Goal: Task Accomplishment & Management: Manage account settings

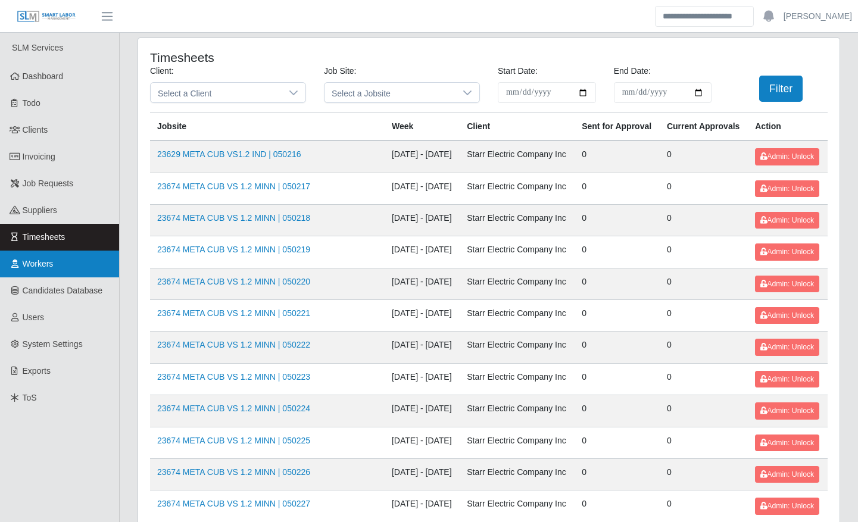
click at [40, 276] on link "Workers" at bounding box center [59, 264] width 119 height 27
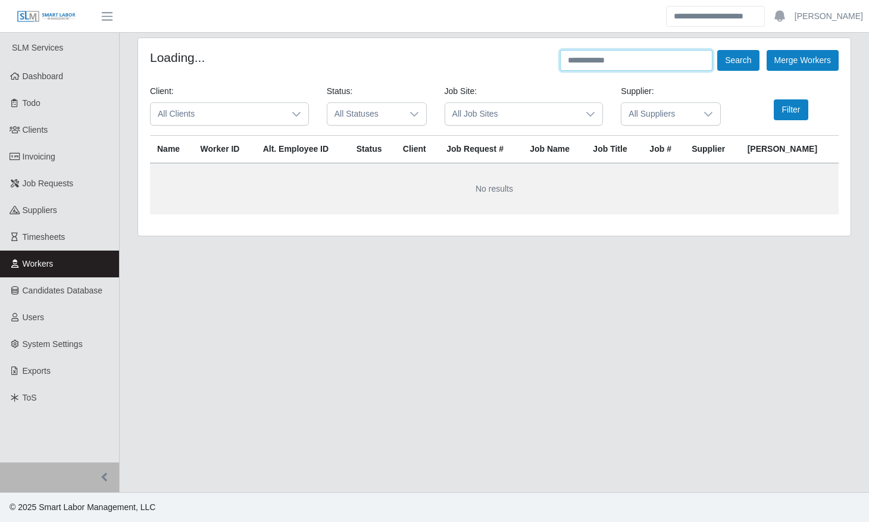
click at [657, 53] on input "text" at bounding box center [636, 60] width 152 height 21
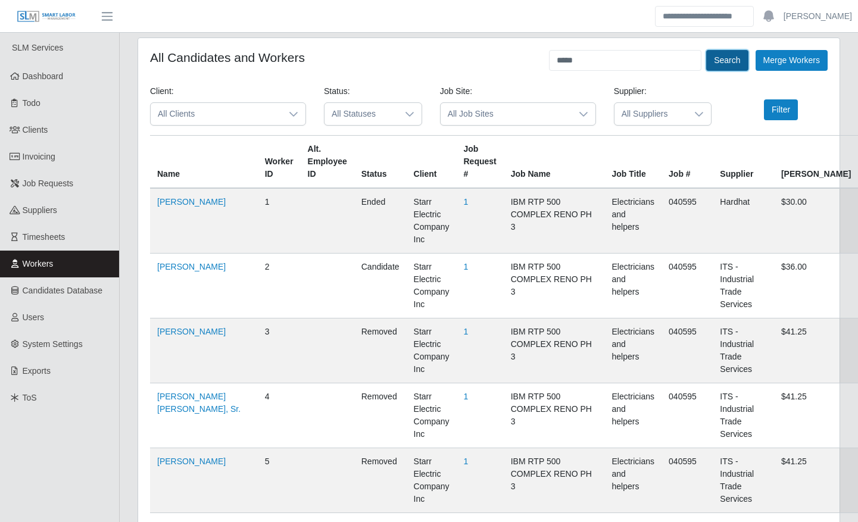
click at [724, 54] on button "Search" at bounding box center [727, 60] width 42 height 21
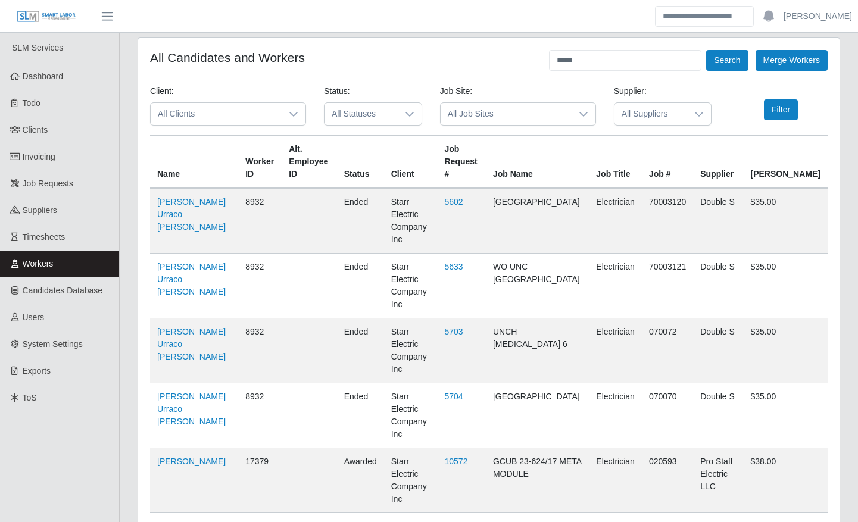
click at [622, 62] on input "*****" at bounding box center [625, 60] width 152 height 21
type input "****"
click at [622, 62] on input "****" at bounding box center [625, 60] width 152 height 21
click at [720, 57] on button "Search" at bounding box center [727, 60] width 42 height 21
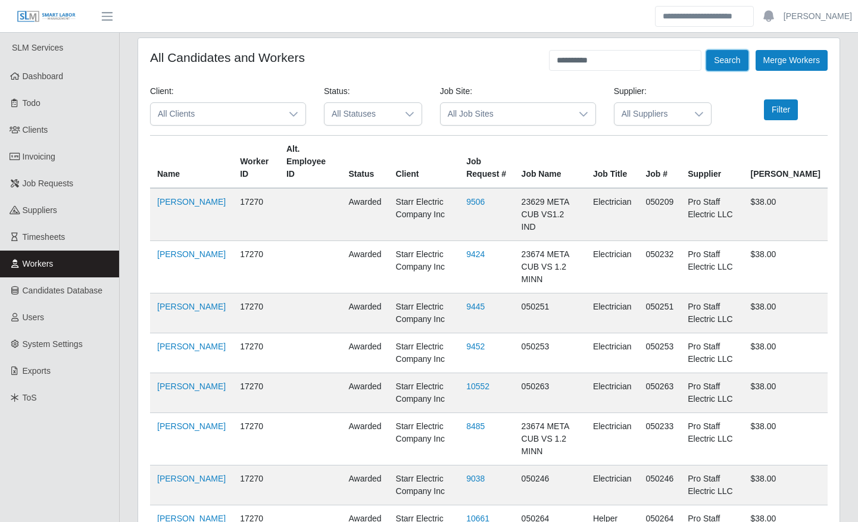
scroll to position [269, 0]
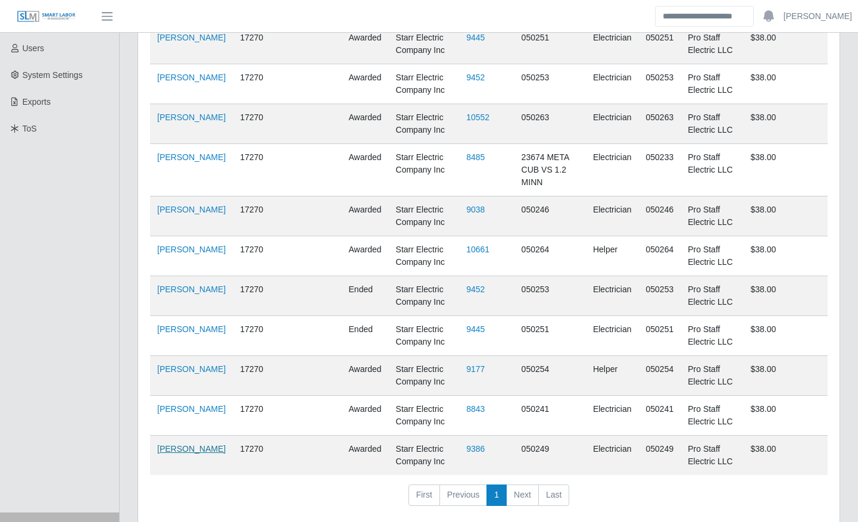
click at [165, 444] on link "[PERSON_NAME]" at bounding box center [191, 449] width 68 height 10
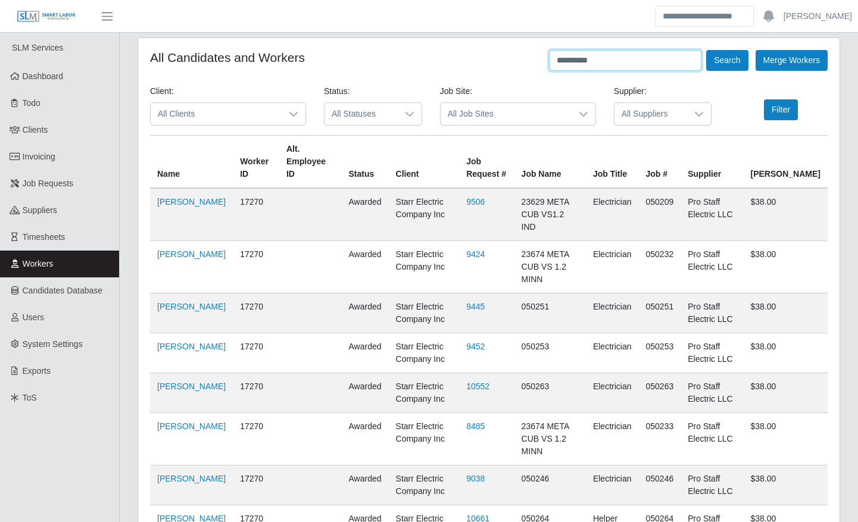
click at [619, 60] on input "**********" at bounding box center [625, 60] width 152 height 21
type input "*******"
click at [723, 57] on button "Search" at bounding box center [727, 60] width 42 height 21
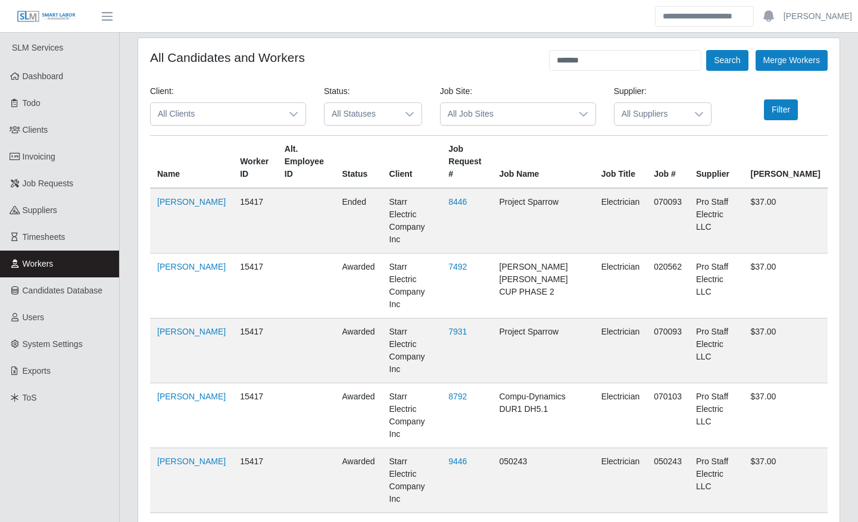
click at [610, 60] on input "*******" at bounding box center [625, 60] width 152 height 21
click at [587, 71] on form "All Candidates and Workers Search Merge Workers Client: All Clients Status: All…" at bounding box center [488, 399] width 677 height 698
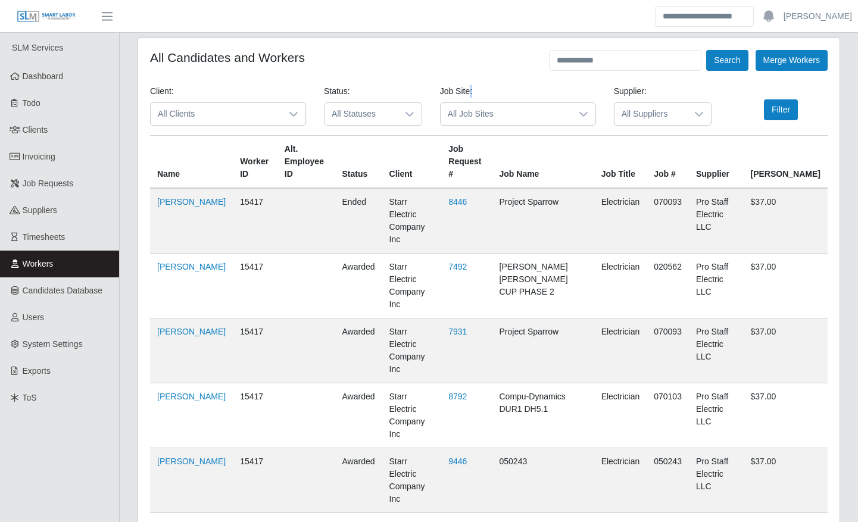
click at [587, 71] on form "All Candidates and Workers Search Merge Workers Client: All Clients Status: All…" at bounding box center [488, 399] width 677 height 698
drag, startPoint x: 587, startPoint y: 71, endPoint x: 580, endPoint y: 64, distance: 10.1
click at [580, 64] on input "text" at bounding box center [625, 60] width 152 height 21
drag, startPoint x: 729, startPoint y: 48, endPoint x: 732, endPoint y: 57, distance: 9.4
click at [732, 57] on div "All Candidates and Workers ******** Search Merge Workers Client: All Clients St…" at bounding box center [488, 398] width 701 height 721
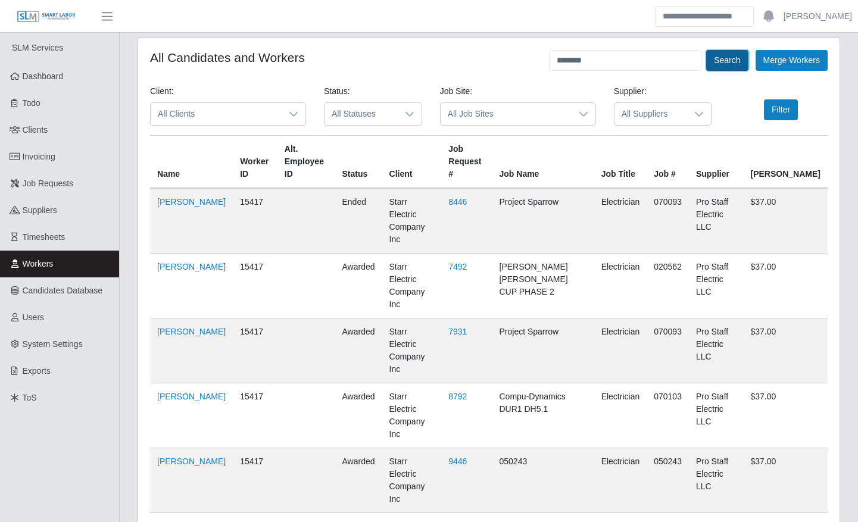
click at [732, 57] on button "Search" at bounding box center [727, 60] width 42 height 21
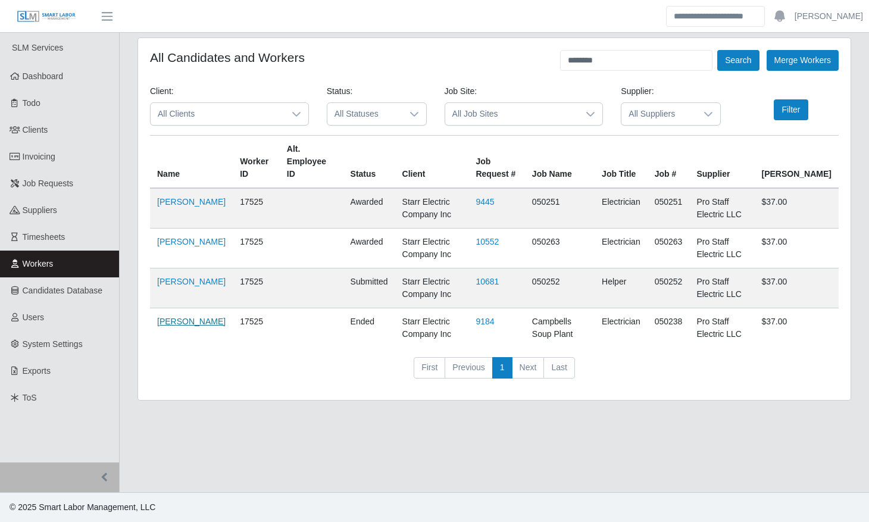
click at [180, 317] on link "[PERSON_NAME]" at bounding box center [191, 322] width 68 height 10
click at [649, 61] on input "********" at bounding box center [636, 60] width 152 height 21
type input "*******"
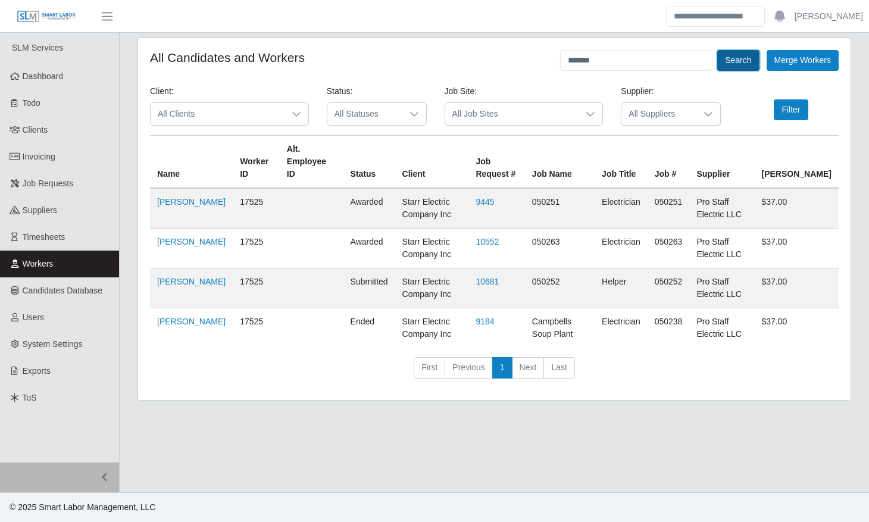
click at [736, 59] on button "Search" at bounding box center [738, 60] width 42 height 21
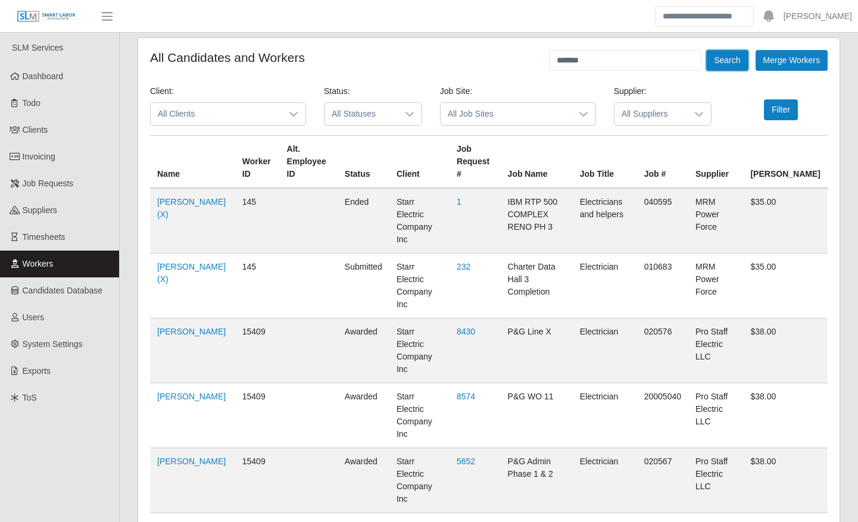
scroll to position [693, 0]
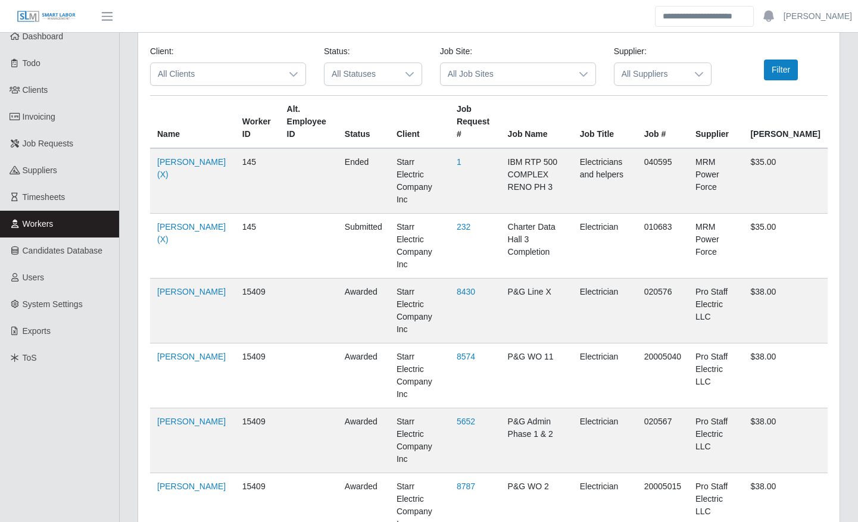
scroll to position [0, 0]
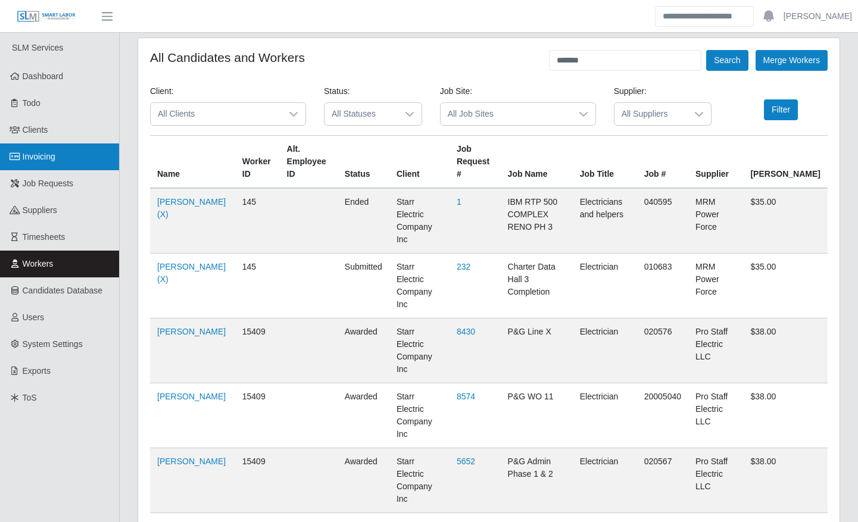
click at [75, 151] on link "Invoicing" at bounding box center [59, 156] width 119 height 27
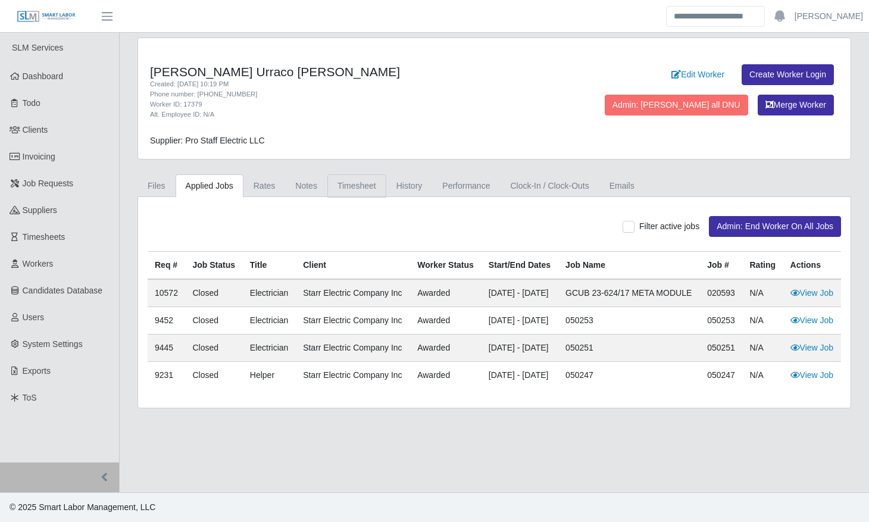
click at [371, 196] on link "Timesheet" at bounding box center [356, 185] width 59 height 23
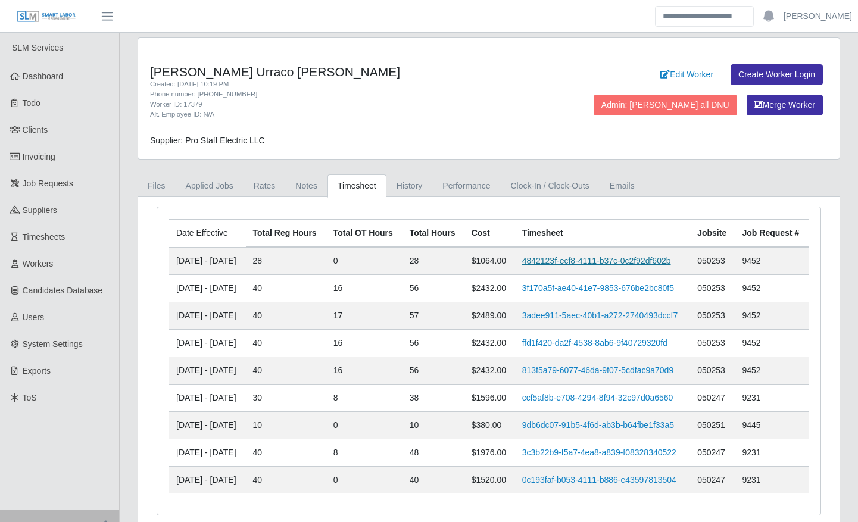
click at [549, 265] on link "4842123f-ecf8-4111-b37c-0c2f92df602b" at bounding box center [596, 261] width 149 height 10
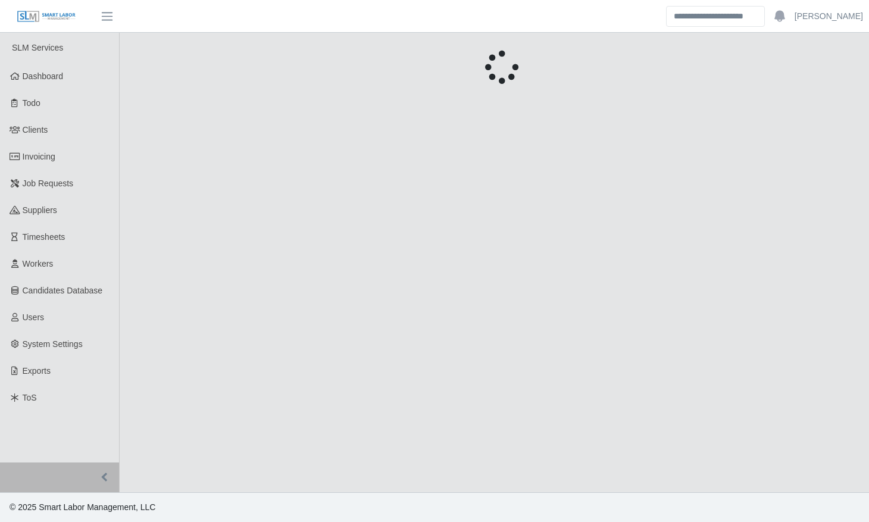
click at [348, 333] on main "Unsaved Timesheet Warning × Please save this timesheet before approving time, o…" at bounding box center [494, 263] width 749 height 460
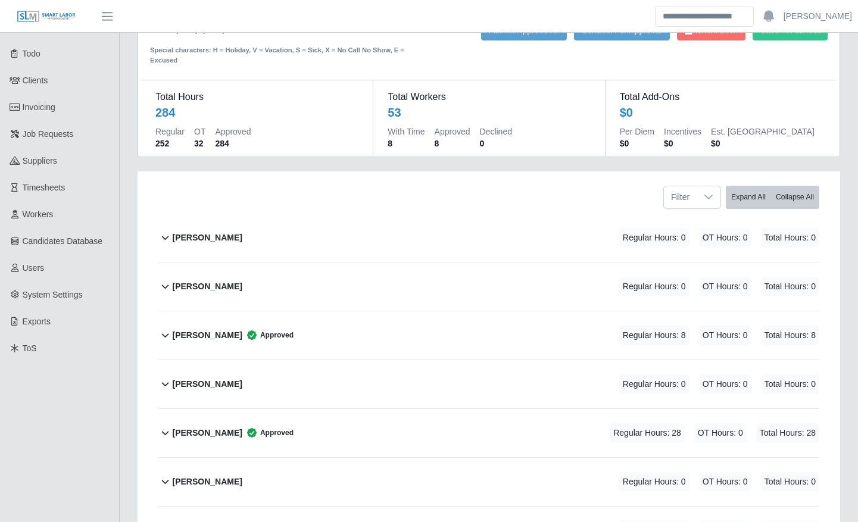
click at [326, 435] on div "Amner Alvarado Approved Regular Hours: 28 OT Hours: 0 Total Hours: 28" at bounding box center [495, 433] width 647 height 48
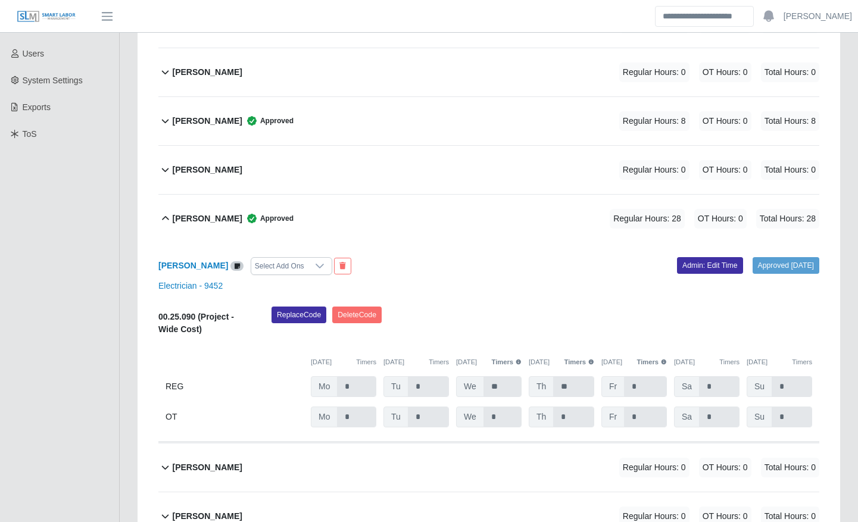
scroll to position [304, 0]
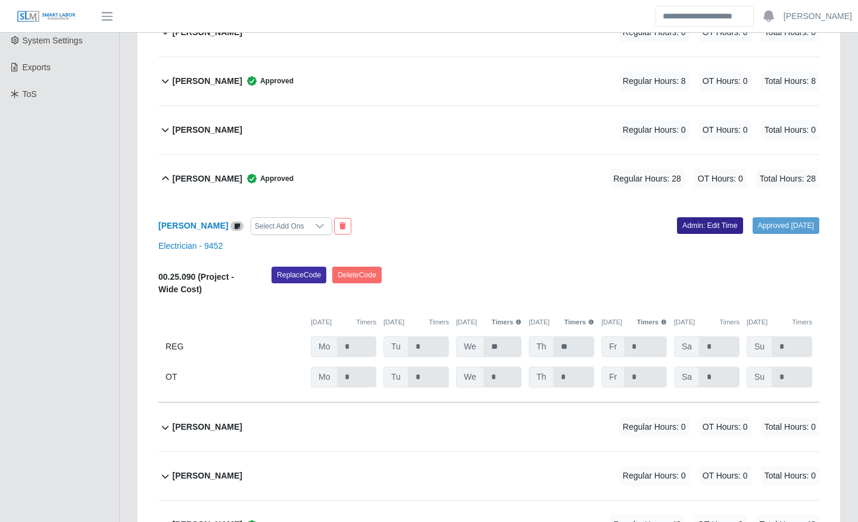
click at [677, 223] on link "Admin: Edit Time" at bounding box center [710, 225] width 66 height 17
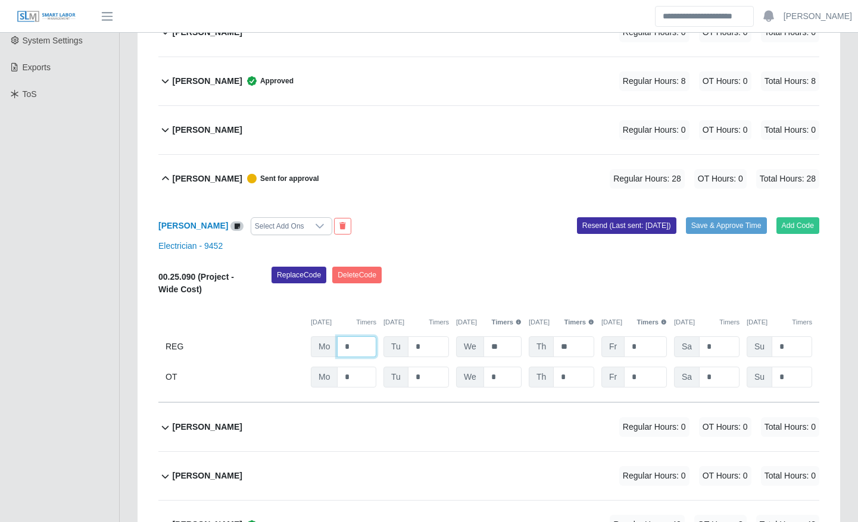
click at [346, 345] on input "*" at bounding box center [356, 346] width 39 height 21
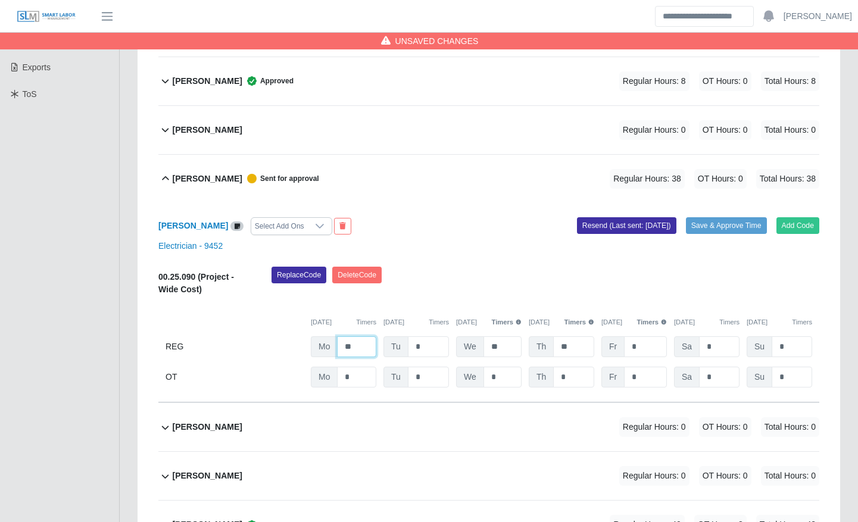
type input "**"
click at [646, 344] on input "*" at bounding box center [645, 346] width 43 height 21
type input "*"
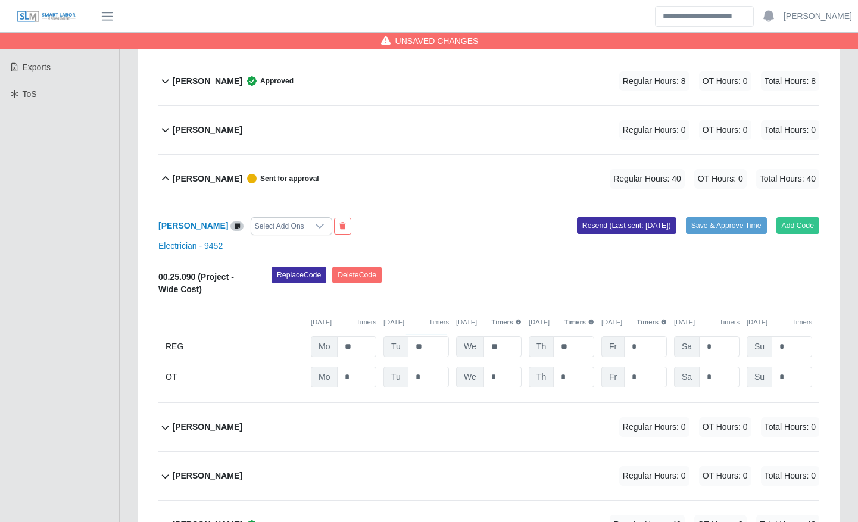
click at [574, 307] on div "08/25/2025 Timers 08/26/2025 Timers 08/27/2025 Timers 08/28/2025 Timers 08/29/2…" at bounding box center [488, 315] width 661 height 24
click at [0, 0] on input "*" at bounding box center [0, 0] width 0 height 0
type input "*"
click at [607, 317] on div "08/29/2025 Timers" at bounding box center [633, 322] width 65 height 10
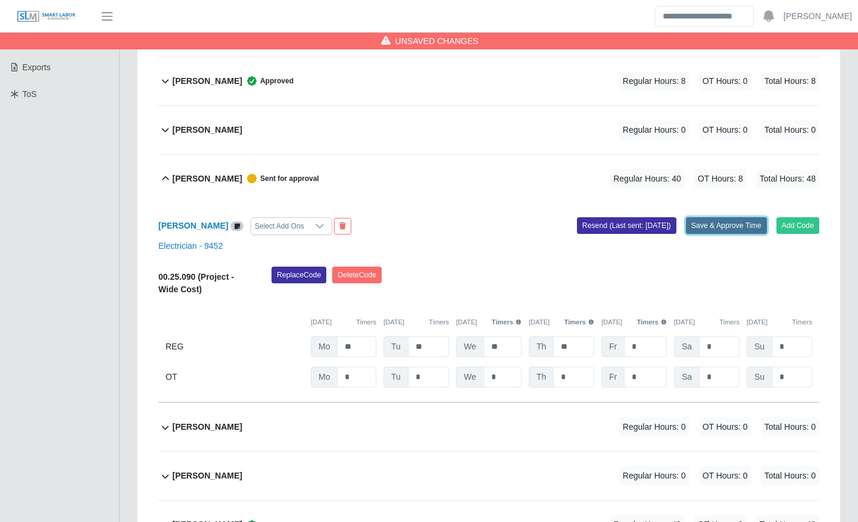
click at [726, 219] on button "Save & Approve Time" at bounding box center [726, 225] width 81 height 17
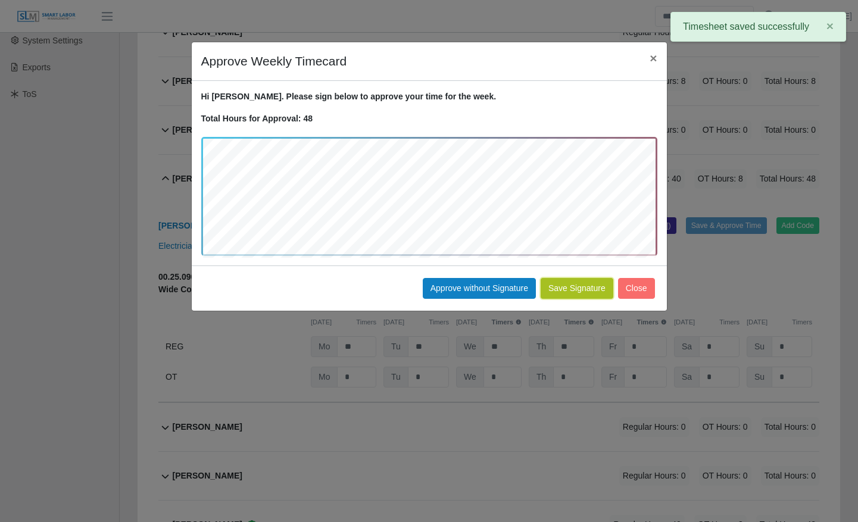
click at [593, 295] on button "Save Signature" at bounding box center [576, 288] width 73 height 21
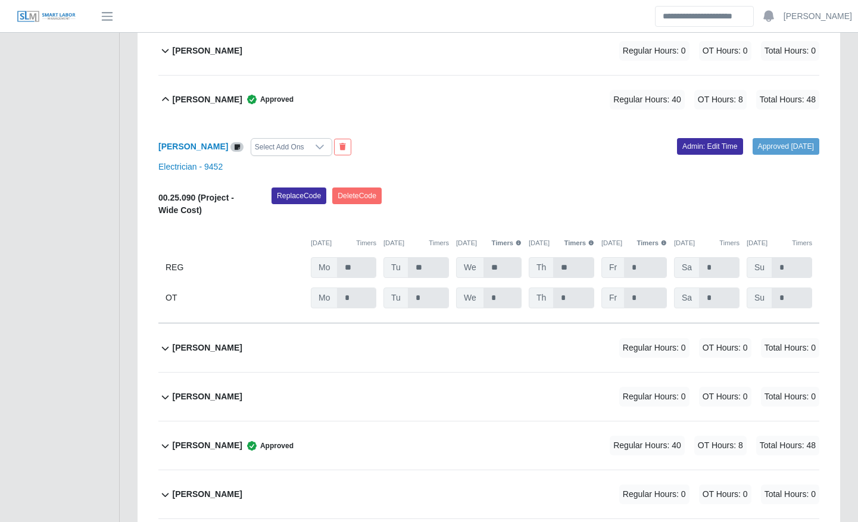
scroll to position [384, 0]
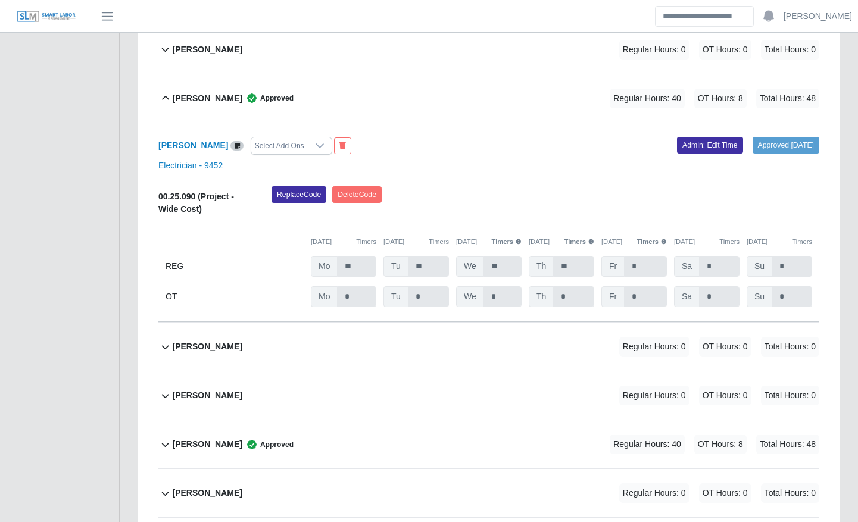
click at [502, 399] on div "Angel Aguilar Regular Hours: 0 OT Hours: 0 Total Hours: 0" at bounding box center [495, 395] width 647 height 48
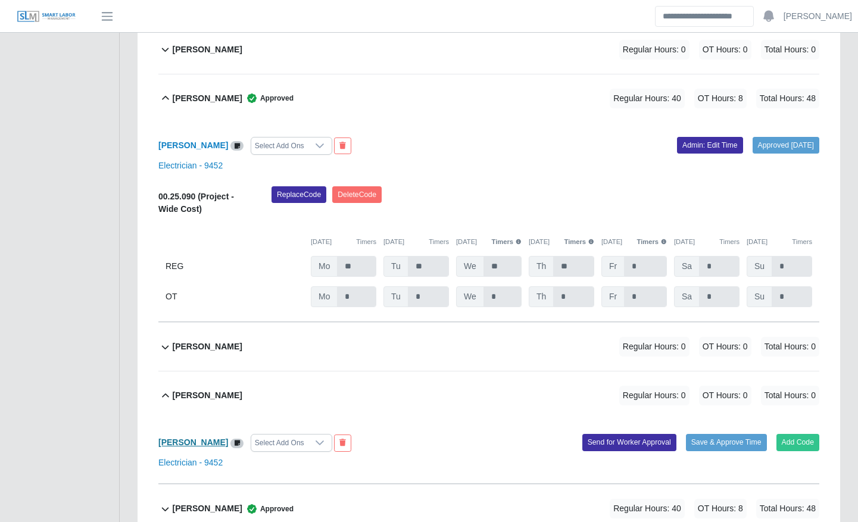
click at [186, 441] on b "Angel Aguilar" at bounding box center [193, 442] width 70 height 10
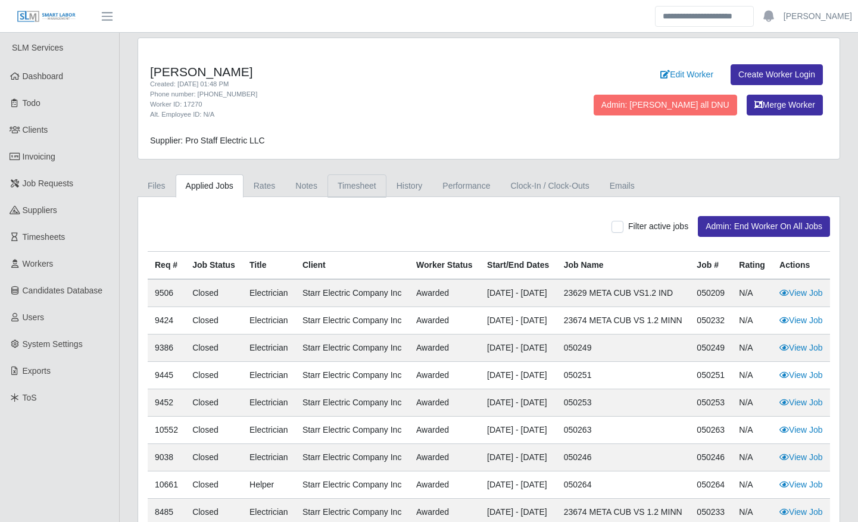
click at [340, 183] on link "Timesheet" at bounding box center [356, 185] width 59 height 23
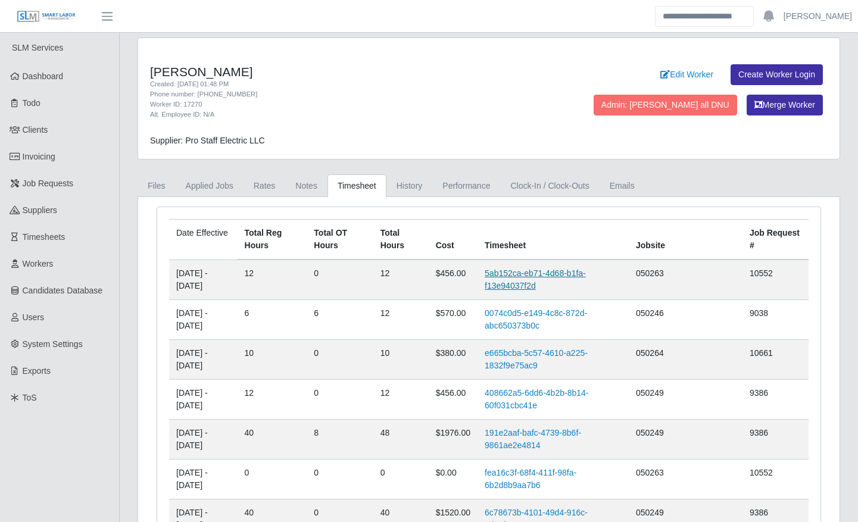
click at [567, 274] on link "5ab152ca-eb71-4d68-b1fa-f13e94037f2d" at bounding box center [535, 279] width 101 height 22
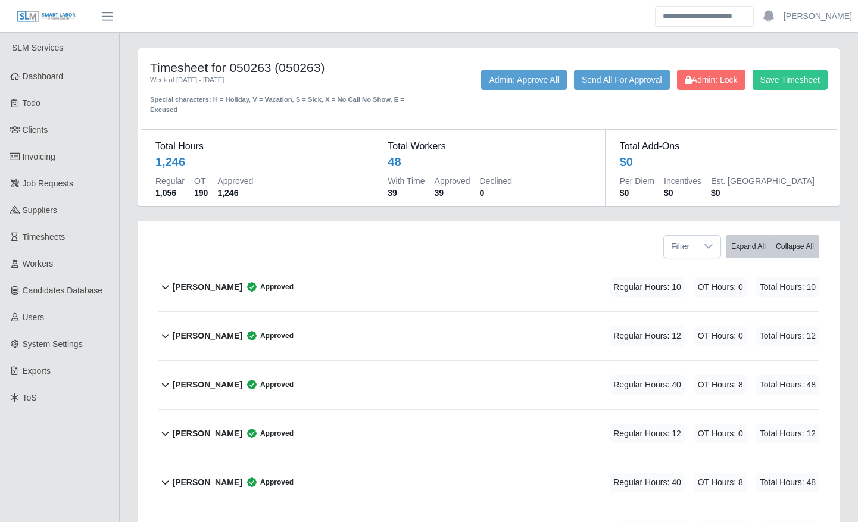
click at [526, 426] on div "Angel Aguilar Approved Regular Hours: 12 OT Hours: 0 Total Hours: 12" at bounding box center [495, 434] width 647 height 48
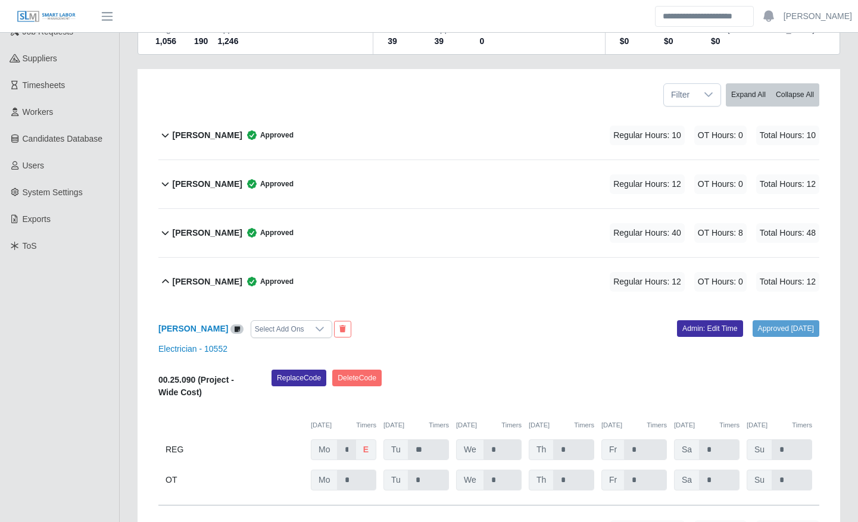
scroll to position [154, 0]
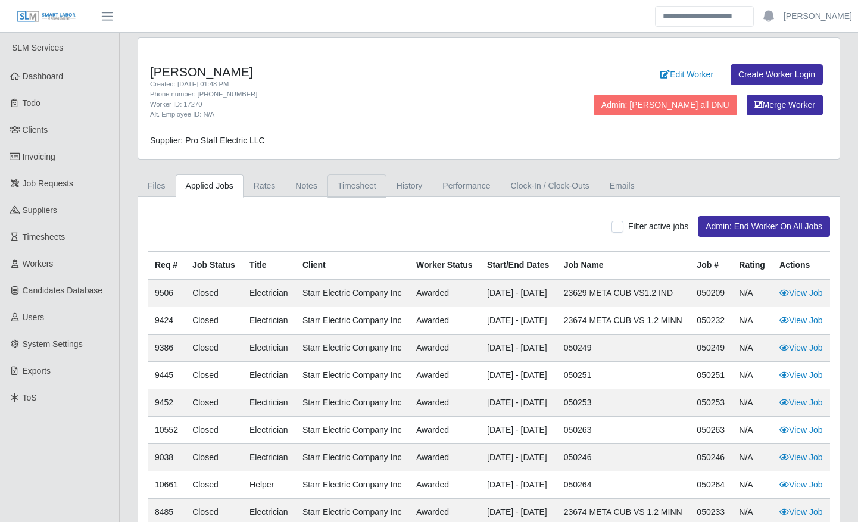
click at [329, 182] on link "Timesheet" at bounding box center [356, 185] width 59 height 23
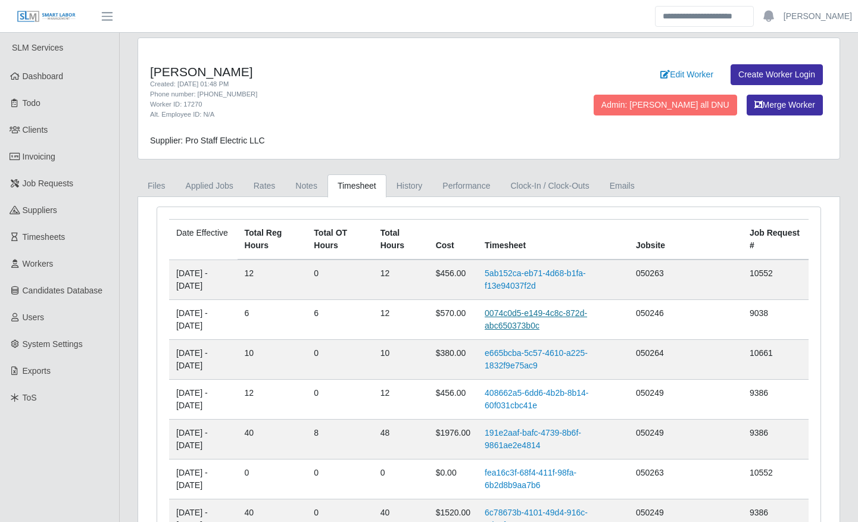
click at [529, 316] on link "0074c0d5-e149-4c8c-872d-abc650373b0c" at bounding box center [536, 319] width 102 height 22
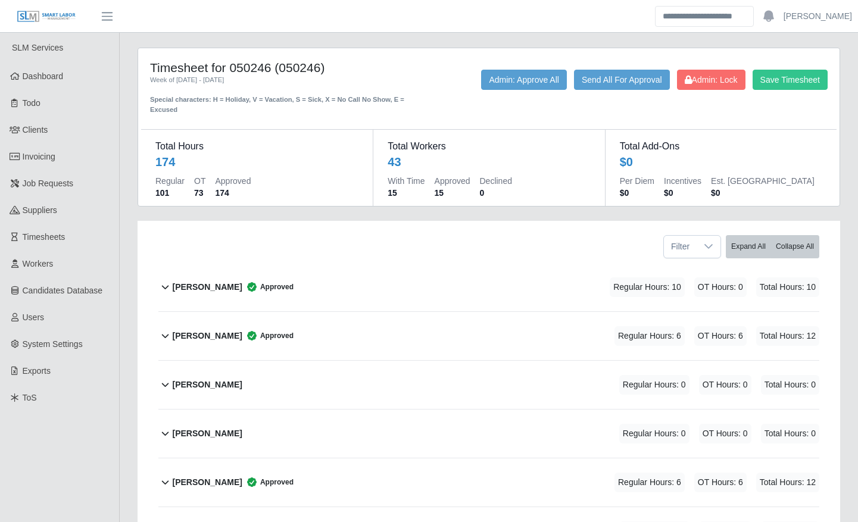
click at [373, 477] on div "Angel Aguilar Approved Regular Hours: 6 OT Hours: 6 Total Hours: 12" at bounding box center [495, 482] width 647 height 48
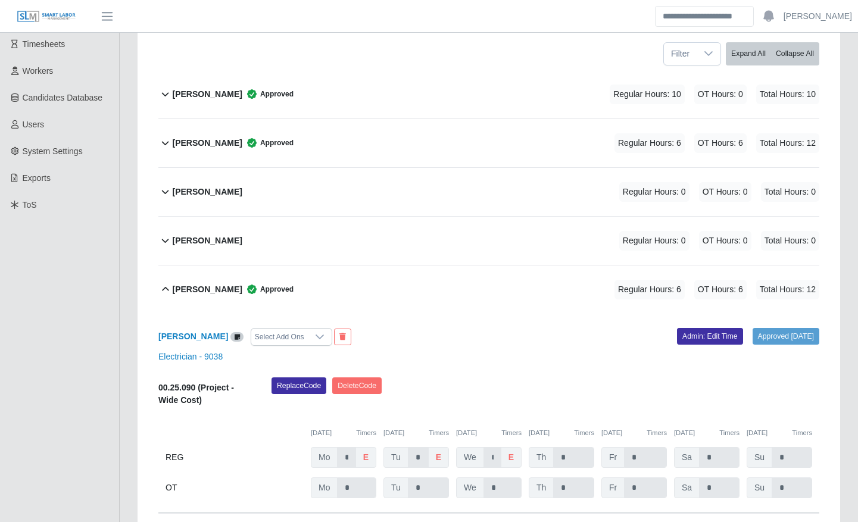
scroll to position [193, 0]
click at [683, 340] on link "Admin: Edit Time" at bounding box center [710, 335] width 66 height 17
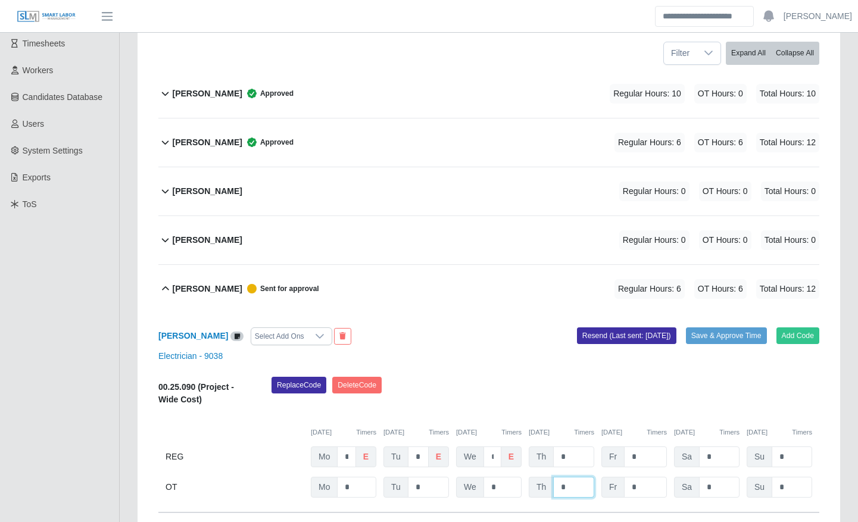
click at [0, 0] on input "*" at bounding box center [0, 0] width 0 height 0
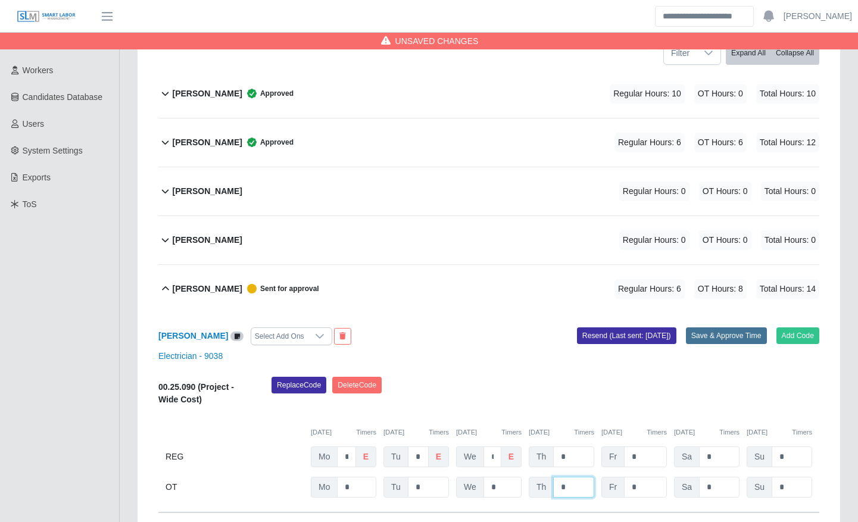
type input "*"
click at [723, 335] on button "Save & Approve Time" at bounding box center [726, 335] width 81 height 17
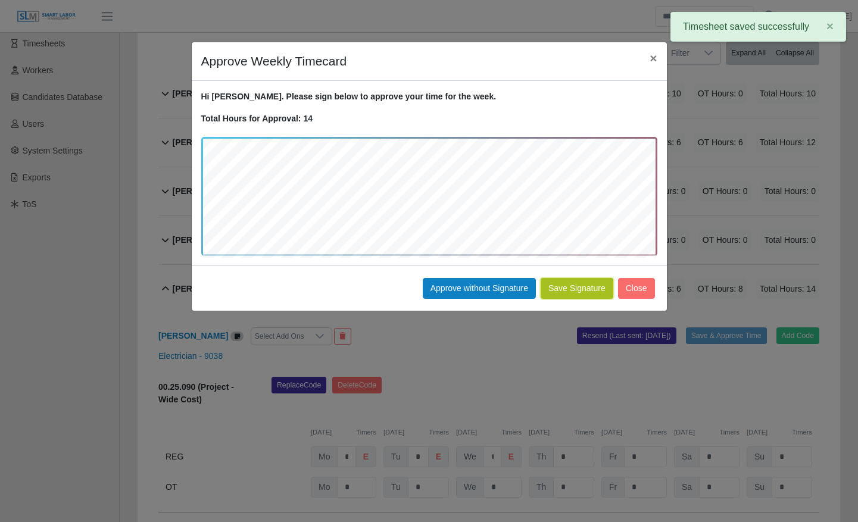
click at [593, 295] on button "Save Signature" at bounding box center [576, 288] width 73 height 21
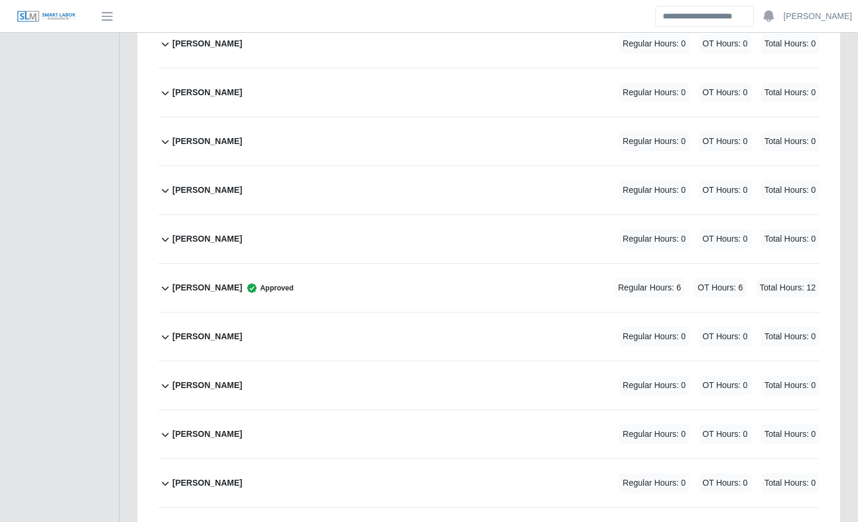
scroll to position [786, 0]
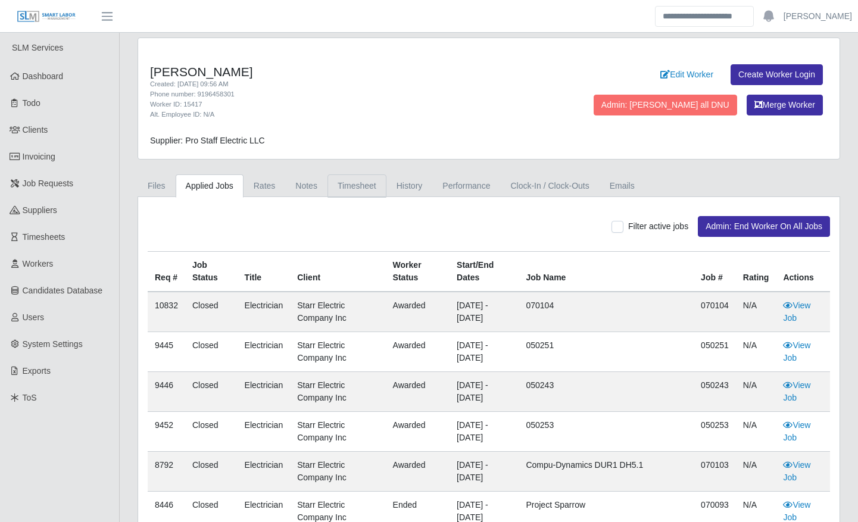
click at [336, 182] on link "Timesheet" at bounding box center [356, 185] width 59 height 23
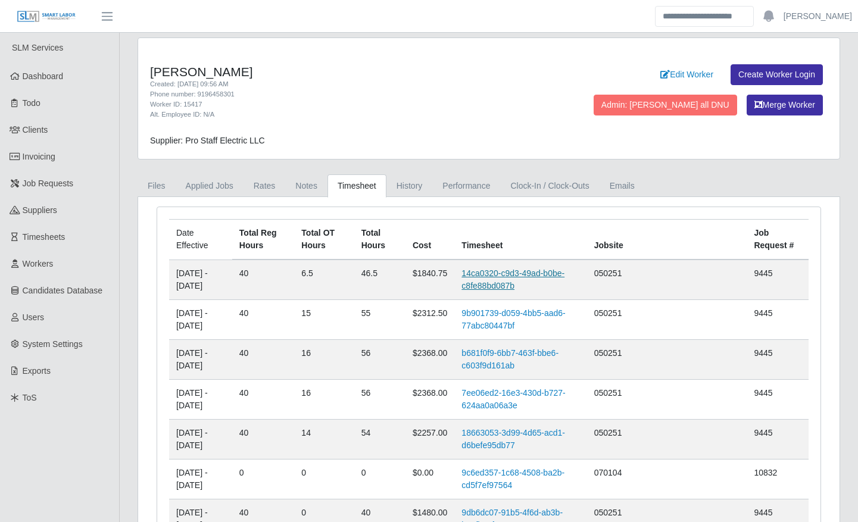
click at [508, 289] on link "14ca0320-c9d3-49ad-b0be-c8fe88bd087b" at bounding box center [512, 279] width 103 height 22
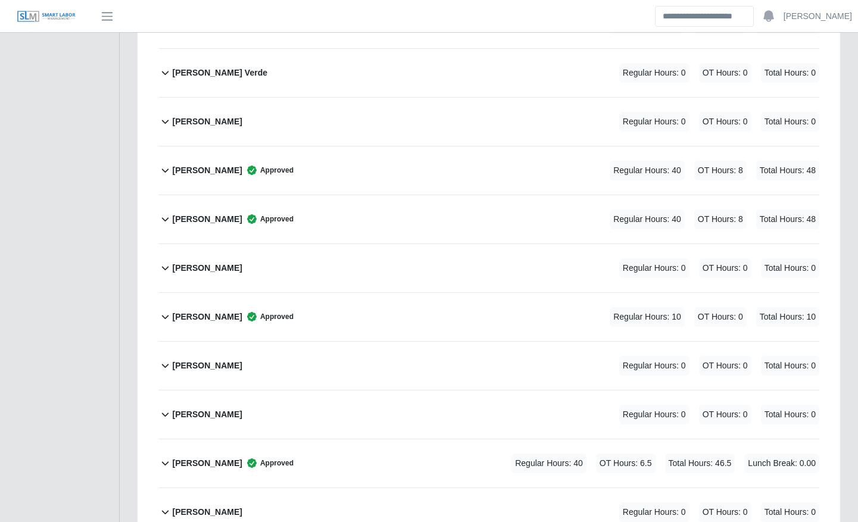
scroll to position [703, 0]
click at [462, 452] on div "[PERSON_NAME] Approved Regular Hours: 40 OT Hours: 6.5 Total Hours: 46.5 Lunch …" at bounding box center [495, 463] width 647 height 48
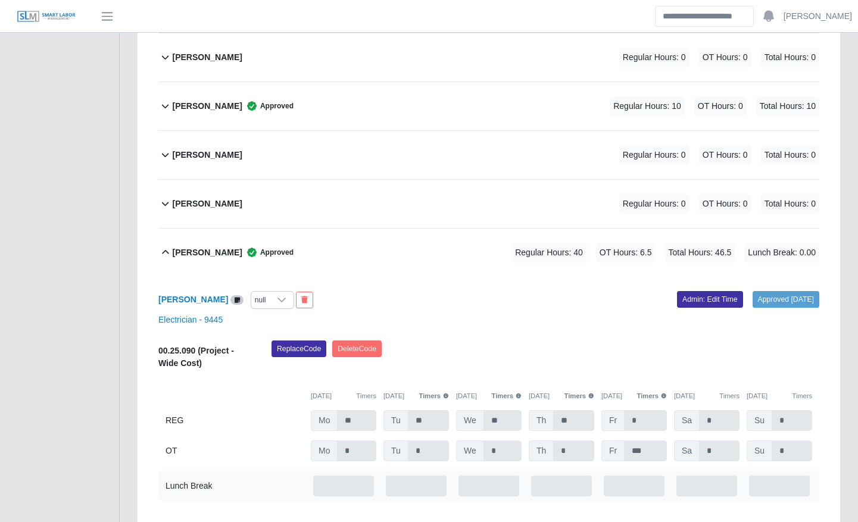
scroll to position [914, 0]
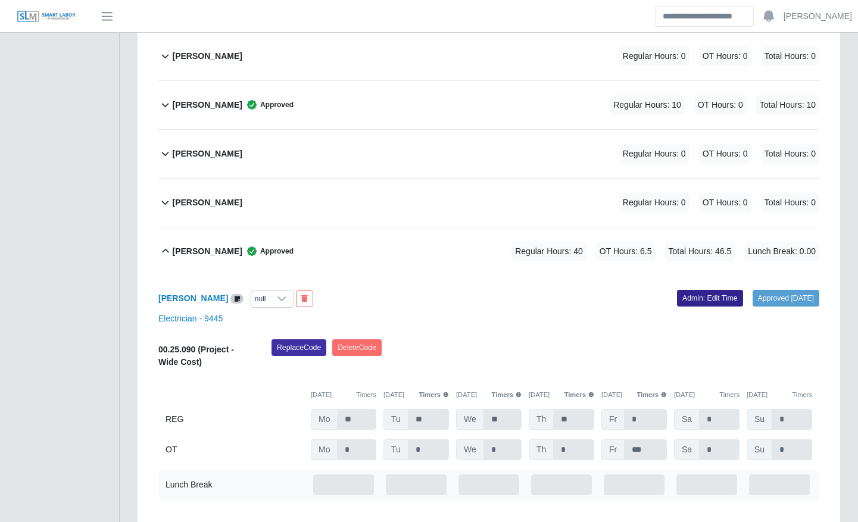
click at [711, 292] on link "Admin: Edit Time" at bounding box center [710, 298] width 66 height 17
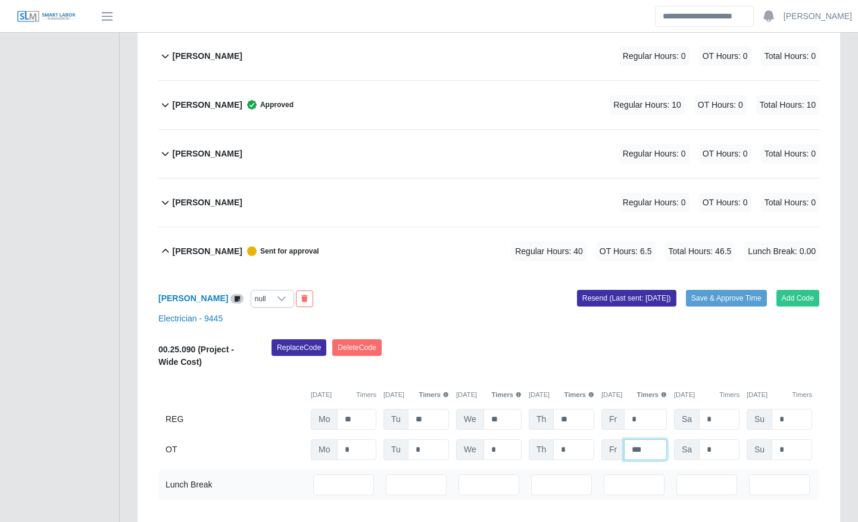
click at [0, 0] on input "***" at bounding box center [0, 0] width 0 height 0
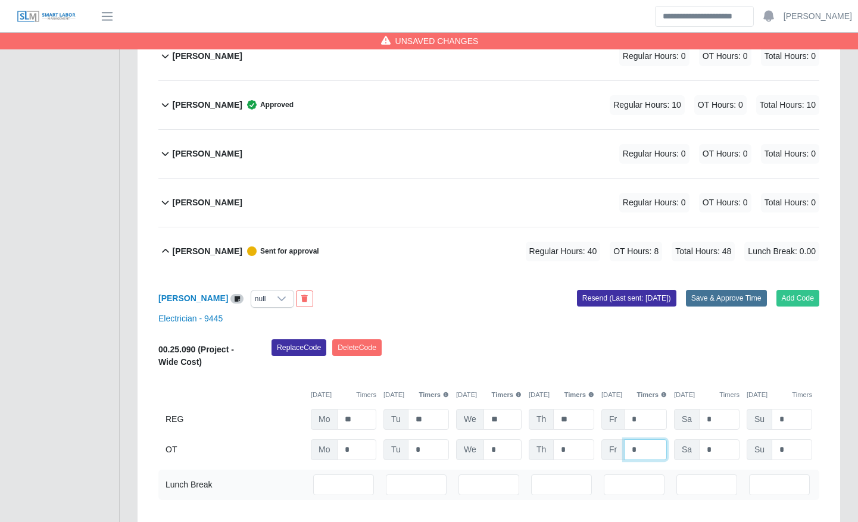
type input "*"
click at [735, 294] on button "Save & Approve Time" at bounding box center [726, 298] width 81 height 17
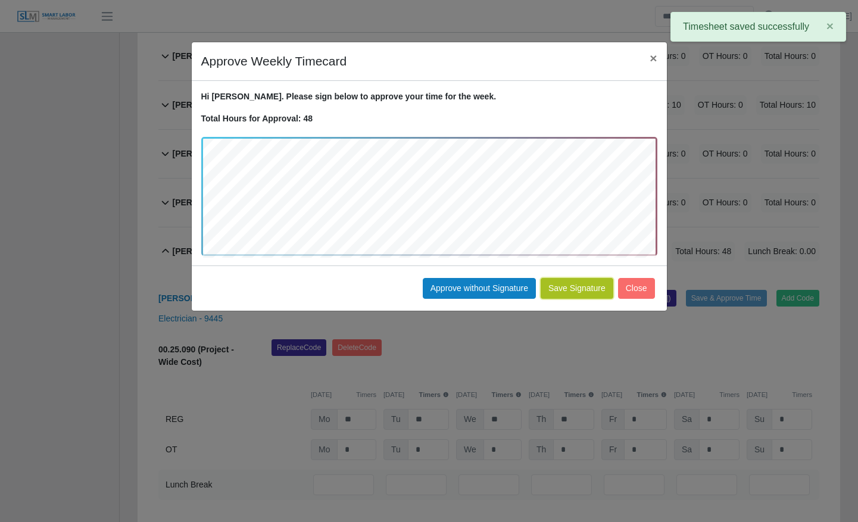
click at [588, 289] on button "Save Signature" at bounding box center [576, 288] width 73 height 21
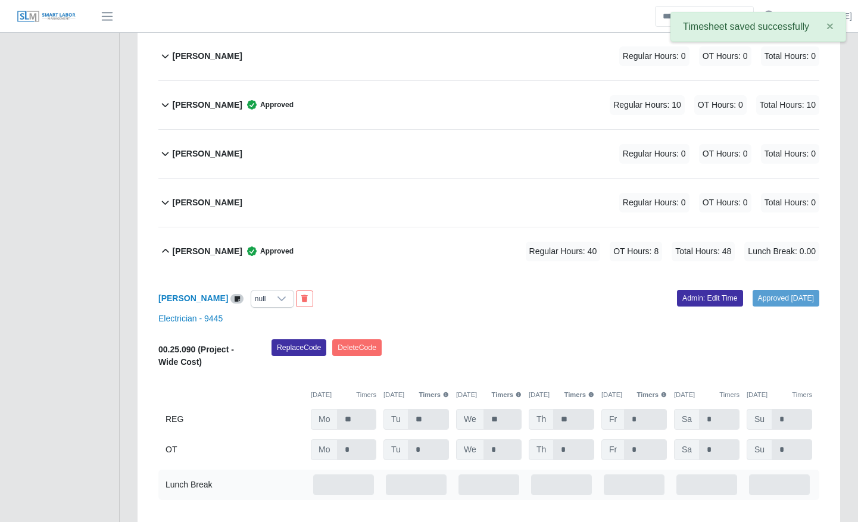
click at [489, 242] on div "Edwin Espinal Approved Regular Hours: 40 OT Hours: 8 Total Hours: 48 Lunch Brea…" at bounding box center [495, 251] width 647 height 48
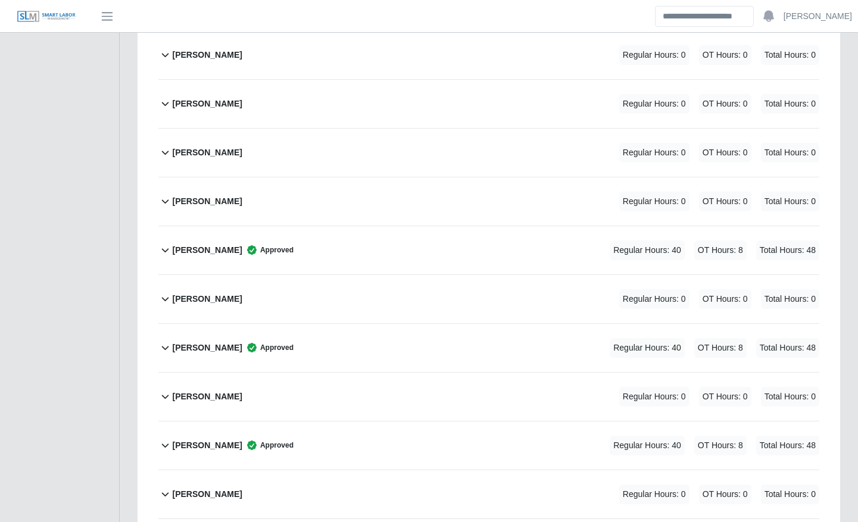
scroll to position [1161, 0]
click at [411, 450] on div "Jorge Valera Approved Regular Hours: 40 OT Hours: 8 Total Hours: 48" at bounding box center [495, 444] width 647 height 48
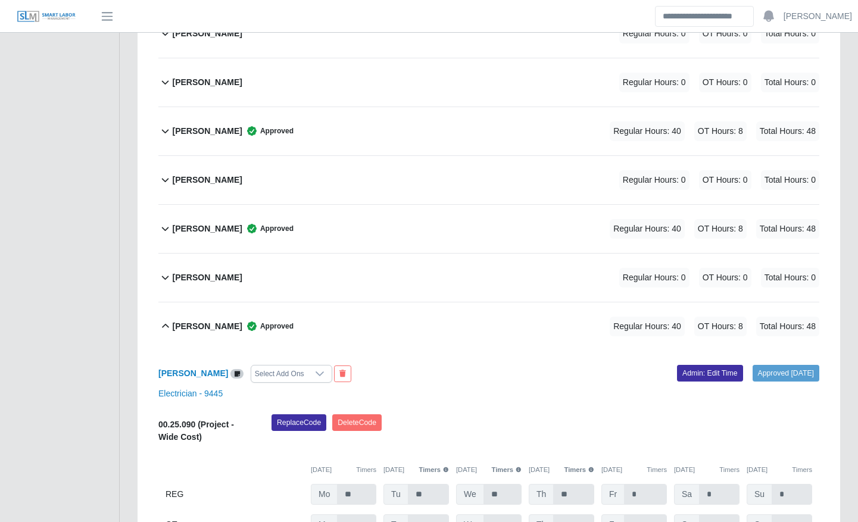
scroll to position [1286, 0]
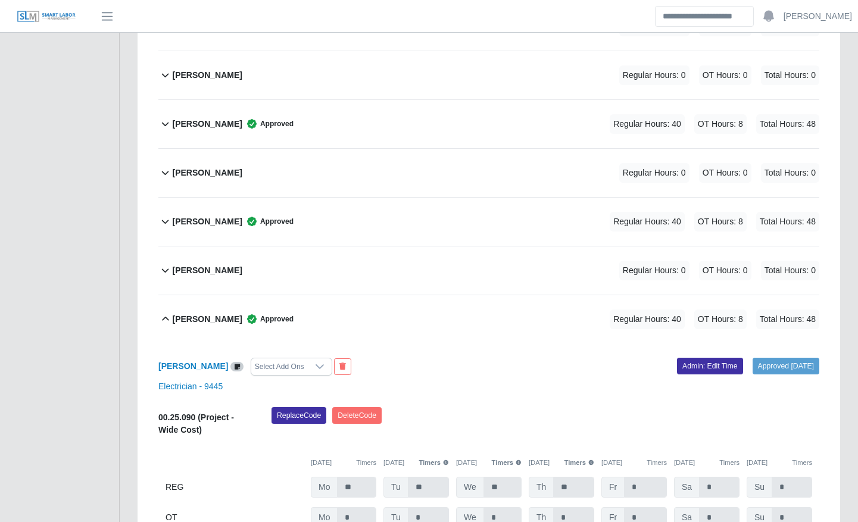
click at [402, 351] on div "Jorge Valera Select Add Ons Approved 09/02/2025 Admin: Edit Time Electrician - …" at bounding box center [488, 443] width 661 height 200
click at [315, 311] on div "Jorge Valera Approved Regular Hours: 40 OT Hours: 8 Total Hours: 48" at bounding box center [495, 319] width 647 height 48
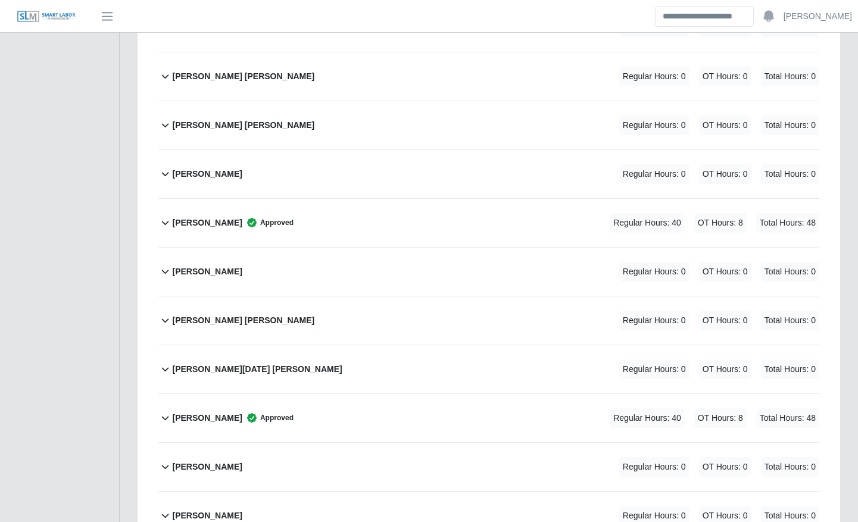
scroll to position [2123, 0]
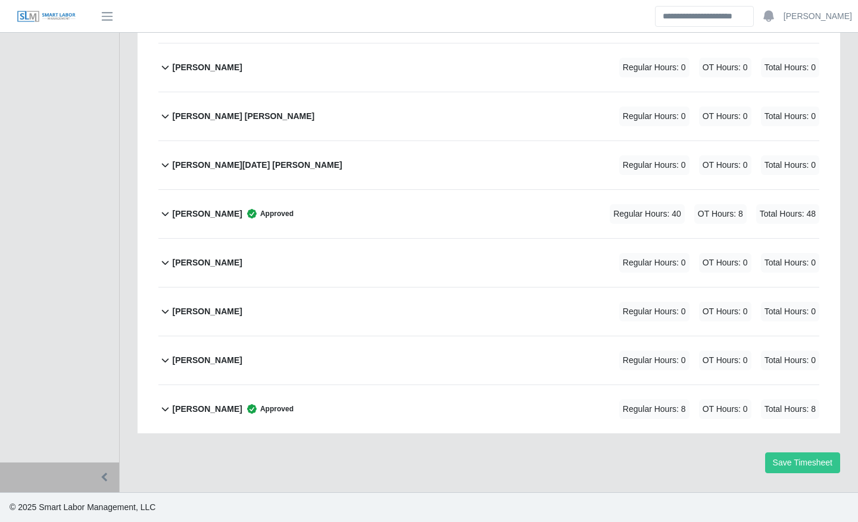
click at [371, 327] on div "Saul Murillo Regular Hours: 0 OT Hours: 0 Total Hours: 0" at bounding box center [495, 311] width 647 height 48
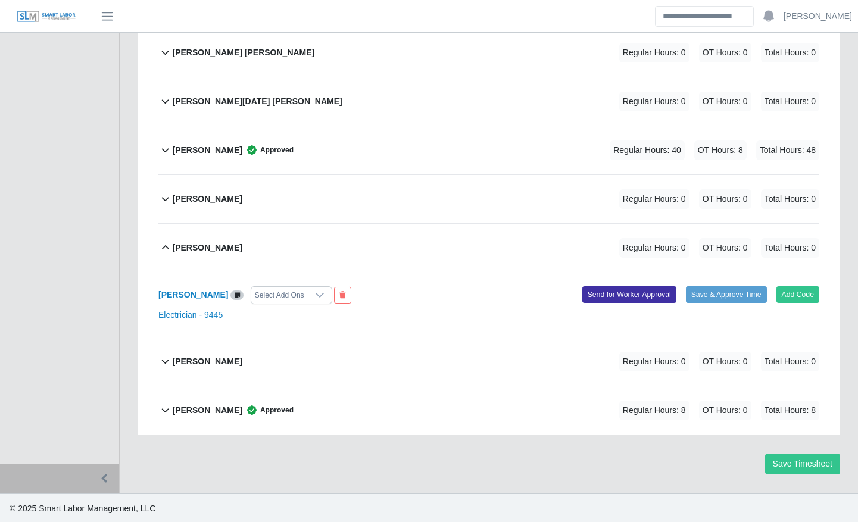
scroll to position [2187, 0]
click at [196, 297] on b "[PERSON_NAME]" at bounding box center [193, 294] width 70 height 10
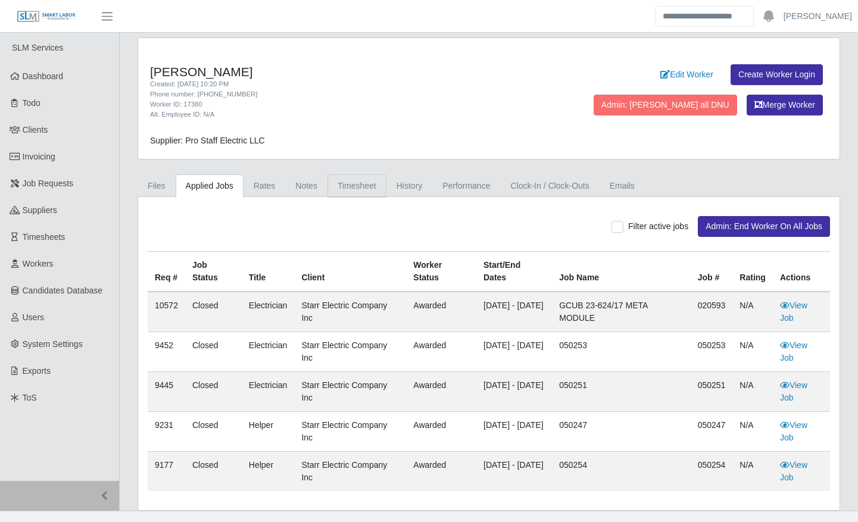
click at [364, 190] on link "Timesheet" at bounding box center [356, 185] width 59 height 23
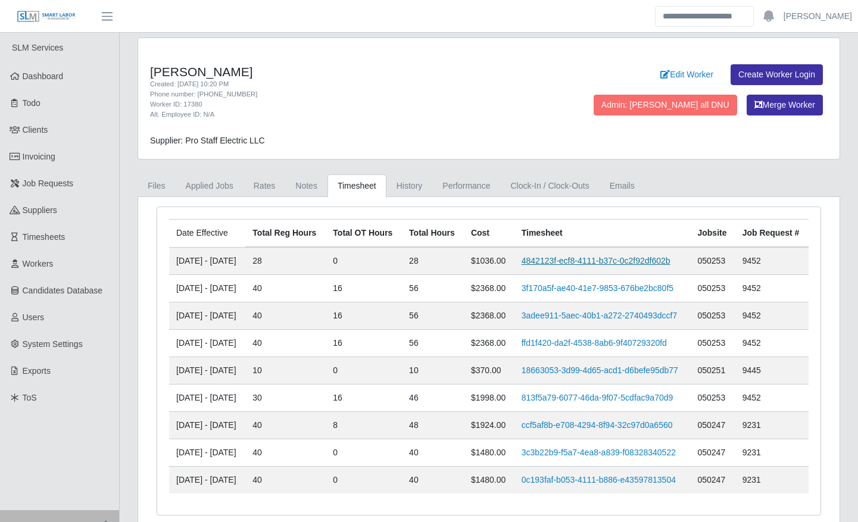
click at [564, 265] on link "4842123f-ecf8-4111-b37c-0c2f92df602b" at bounding box center [595, 261] width 149 height 10
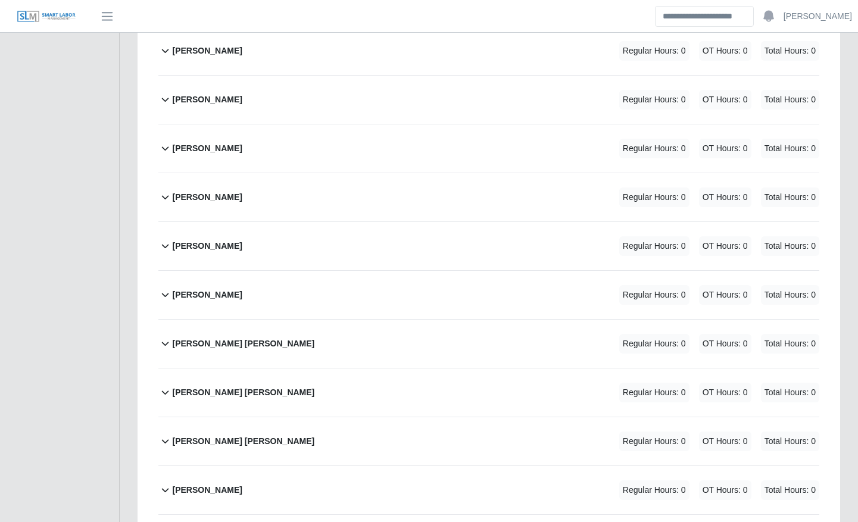
scroll to position [2416, 0]
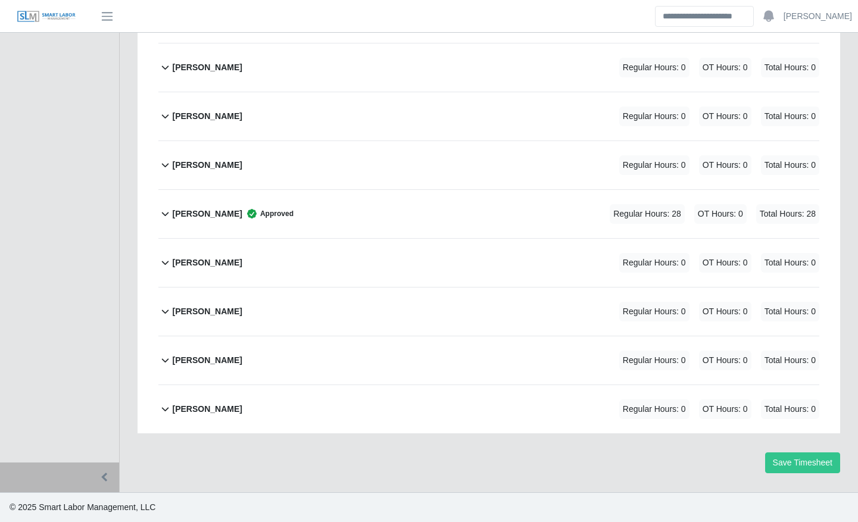
click at [242, 211] on span "Approved" at bounding box center [267, 214] width 51 height 12
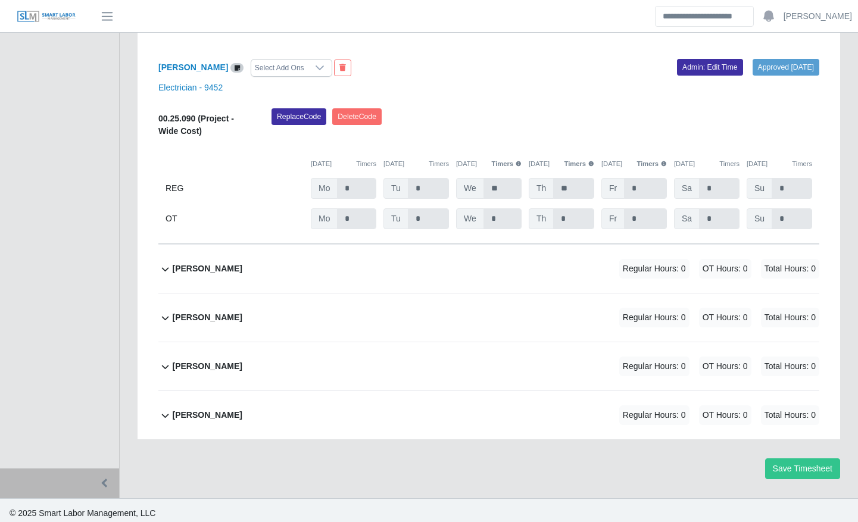
scroll to position [2616, 0]
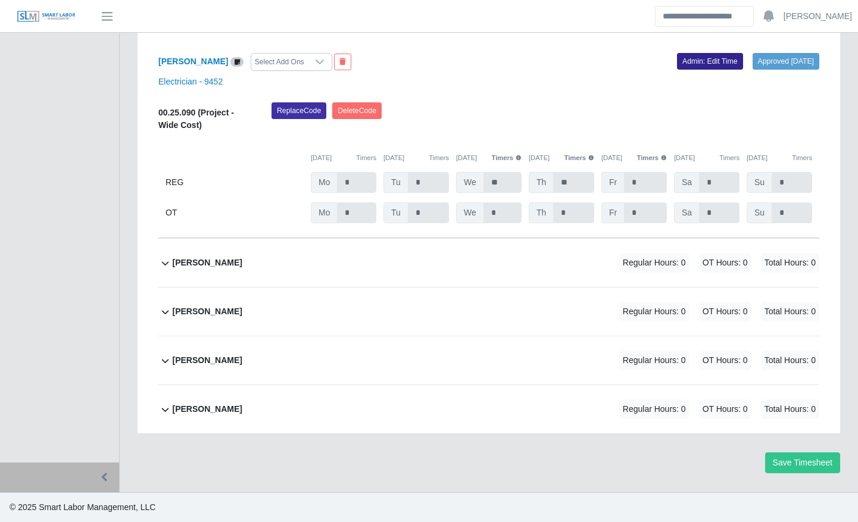
click at [695, 57] on link "Admin: Edit Time" at bounding box center [710, 61] width 66 height 17
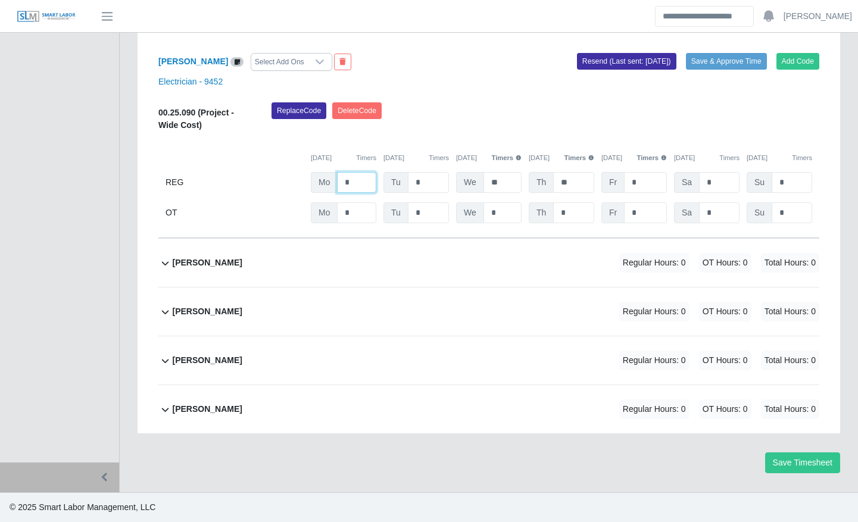
click at [358, 182] on input "*" at bounding box center [356, 182] width 39 height 21
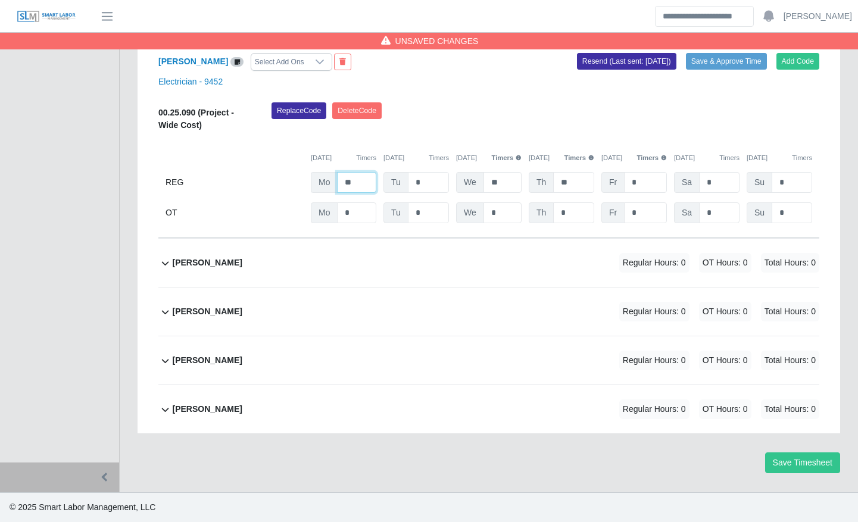
type input "**"
type input "*"
click at [647, 142] on div "08/25/2025 Timers 08/26/2025 Timers 08/27/2025 Timers 08/28/2025 Timers 08/29/2…" at bounding box center [488, 151] width 661 height 24
click at [0, 0] on input "*" at bounding box center [0, 0] width 0 height 0
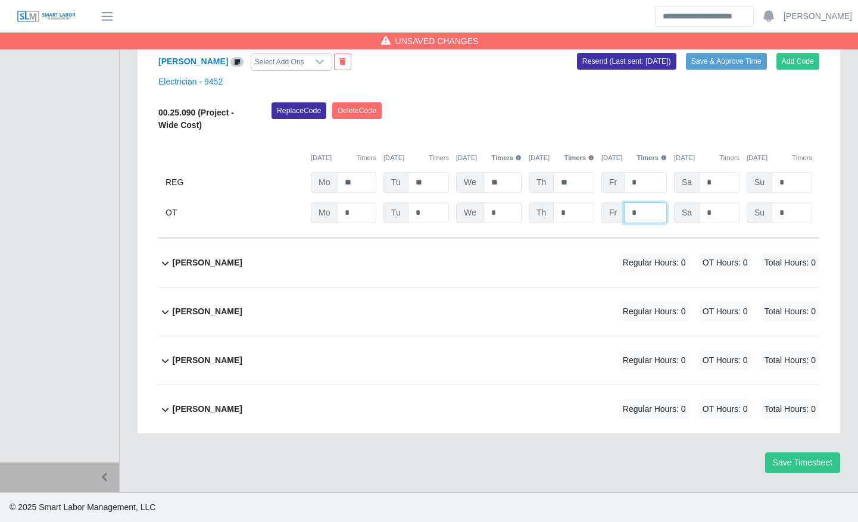
click at [0, 0] on input "*" at bounding box center [0, 0] width 0 height 0
type input "*"
click at [746, 54] on button "Save & Approve Time" at bounding box center [726, 61] width 81 height 17
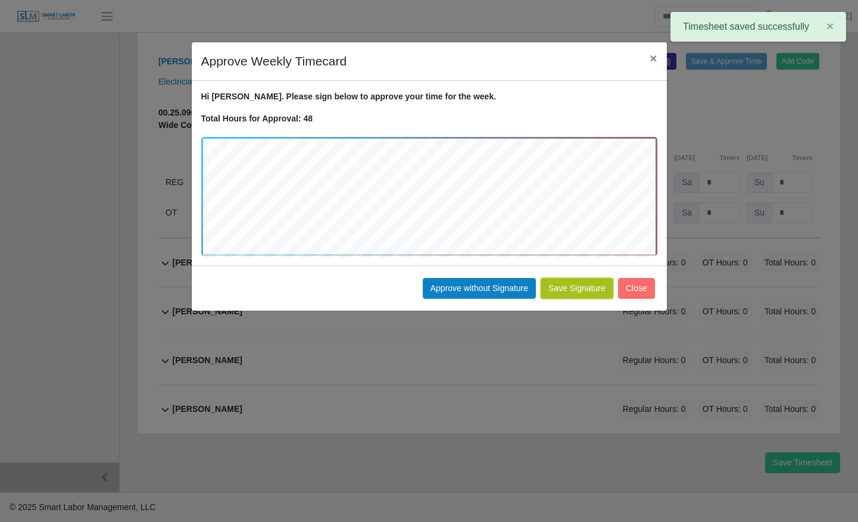
click at [581, 289] on button "Save Signature" at bounding box center [576, 288] width 73 height 21
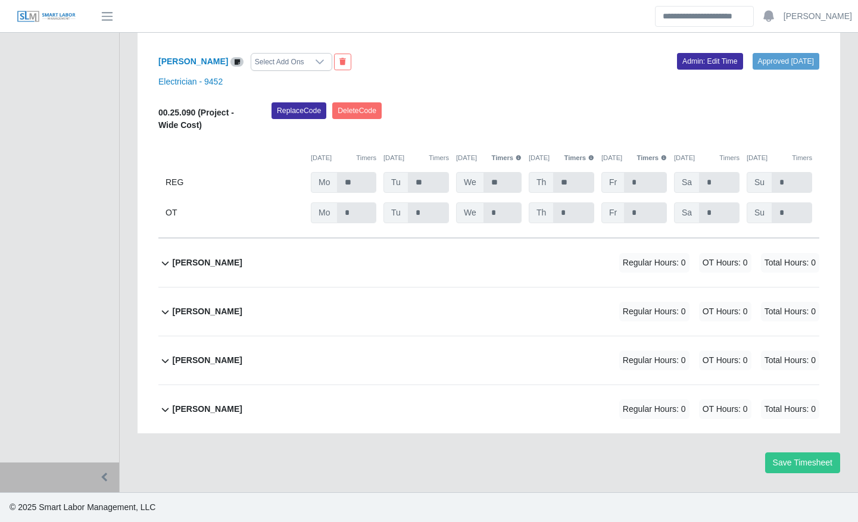
click at [376, 310] on div "Suany Mejia Regular Hours: 0 OT Hours: 0 Total Hours: 0" at bounding box center [495, 311] width 647 height 48
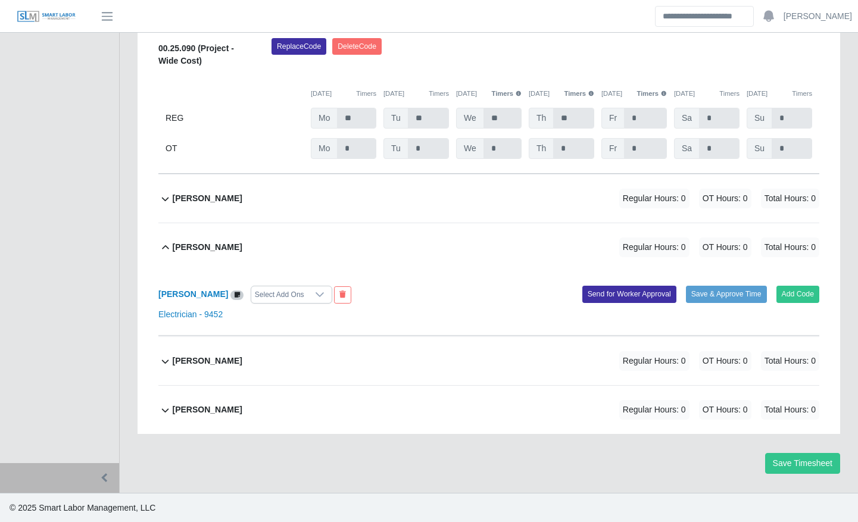
scroll to position [2681, 0]
click at [178, 296] on b "Suany Mejia" at bounding box center [193, 294] width 70 height 10
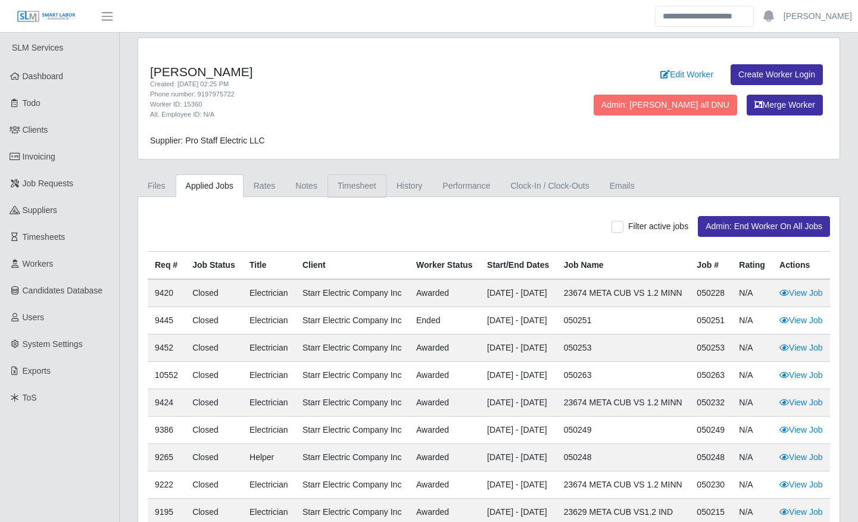
click at [335, 182] on link "Timesheet" at bounding box center [356, 185] width 59 height 23
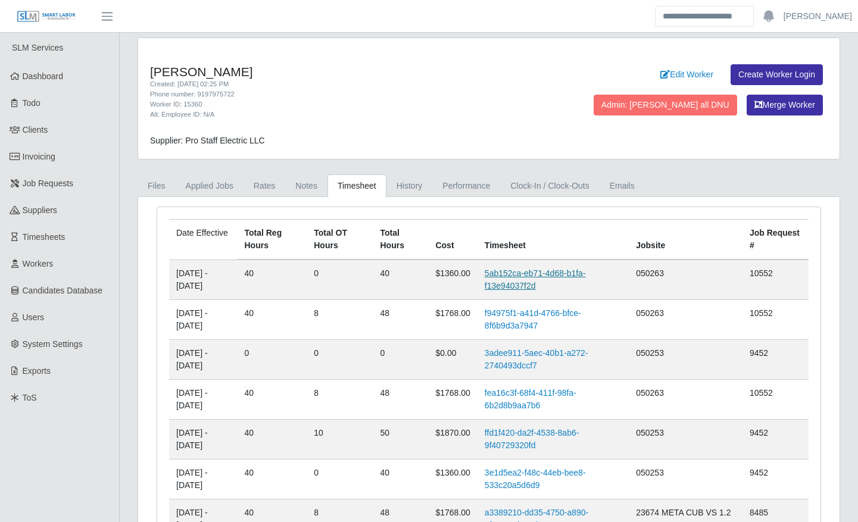
click at [532, 276] on link "5ab152ca-eb71-4d68-b1fa-f13e94037f2d" at bounding box center [535, 279] width 101 height 22
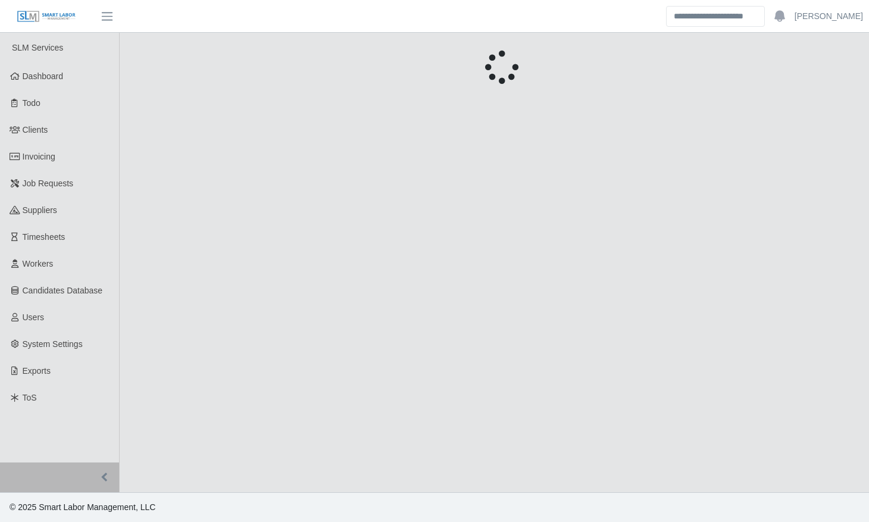
click at [532, 276] on main "Unsaved Timesheet Warning × Please save this timesheet before approving time, o…" at bounding box center [494, 263] width 749 height 460
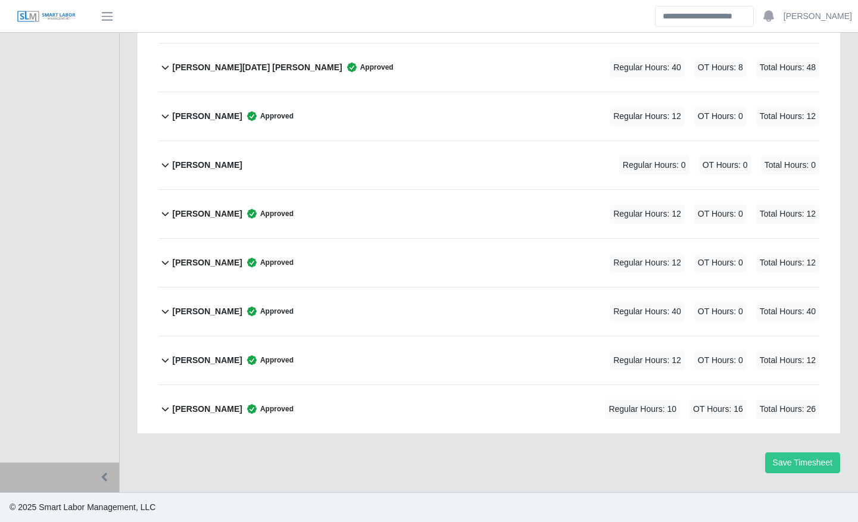
click at [498, 311] on div "Suany Mejia Approved Regular Hours: 40 OT Hours: 0 Total Hours: 40" at bounding box center [495, 311] width 647 height 48
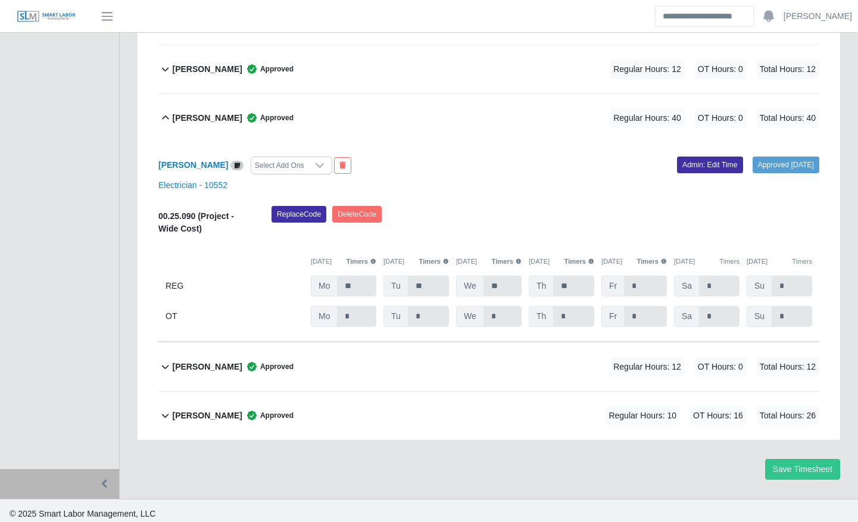
scroll to position [2372, 0]
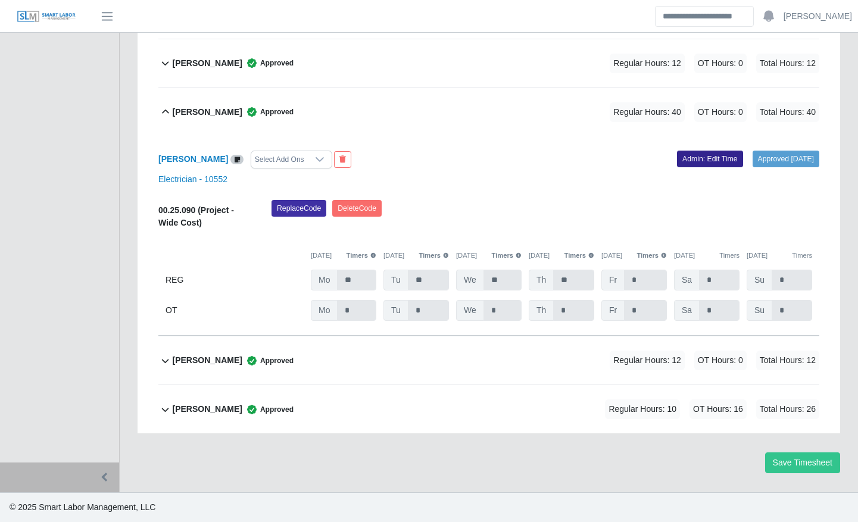
click at [685, 164] on link "Admin: Edit Time" at bounding box center [710, 159] width 66 height 17
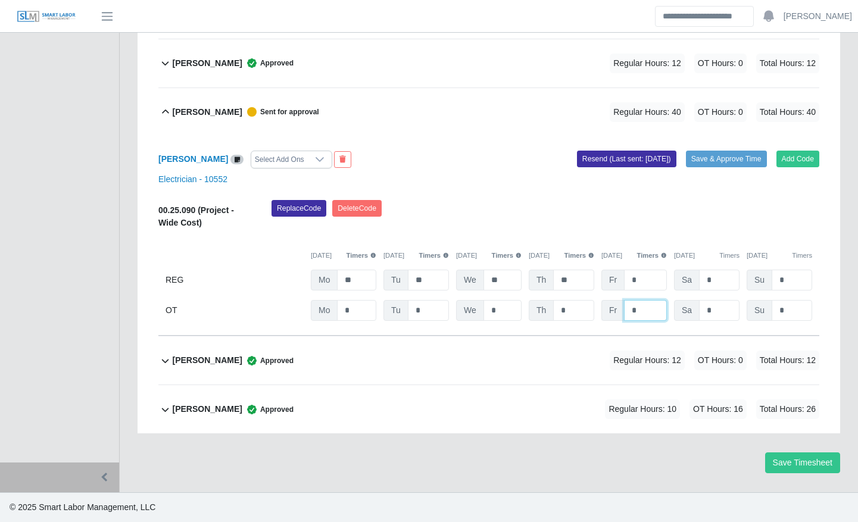
click at [0, 0] on input "*" at bounding box center [0, 0] width 0 height 0
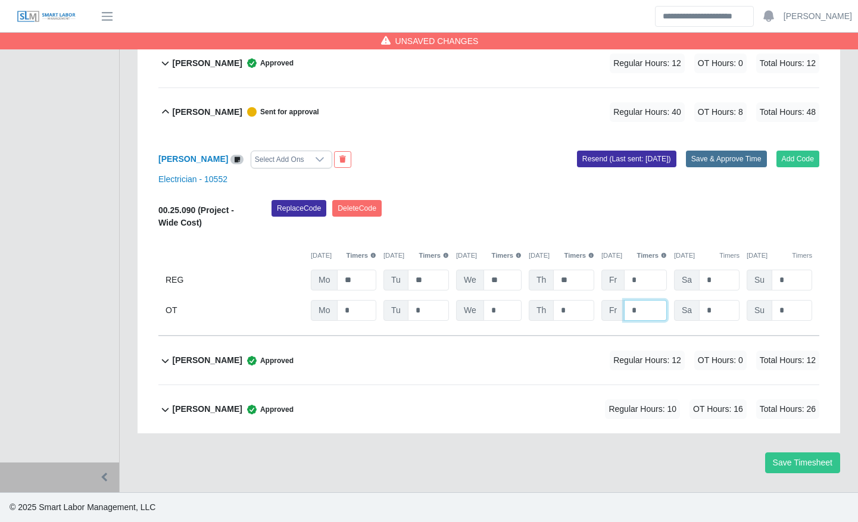
type input "*"
click at [718, 160] on button "Save & Approve Time" at bounding box center [726, 159] width 81 height 17
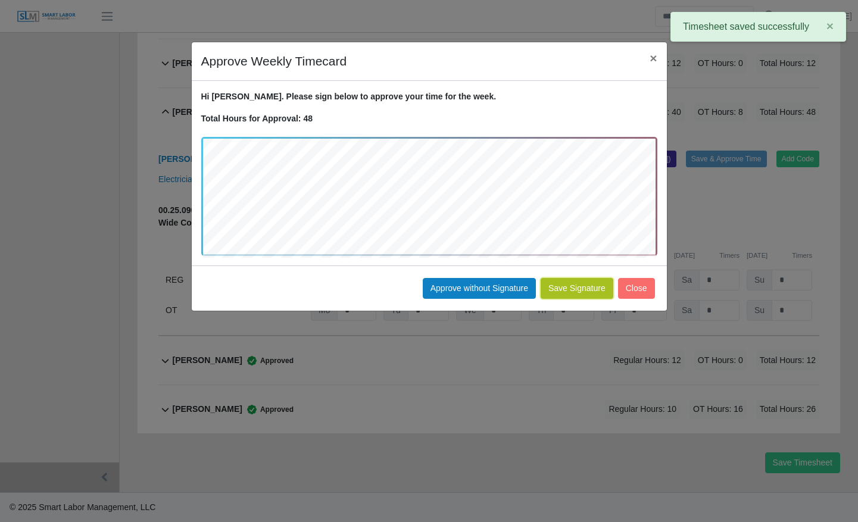
click at [581, 289] on button "Save Signature" at bounding box center [576, 288] width 73 height 21
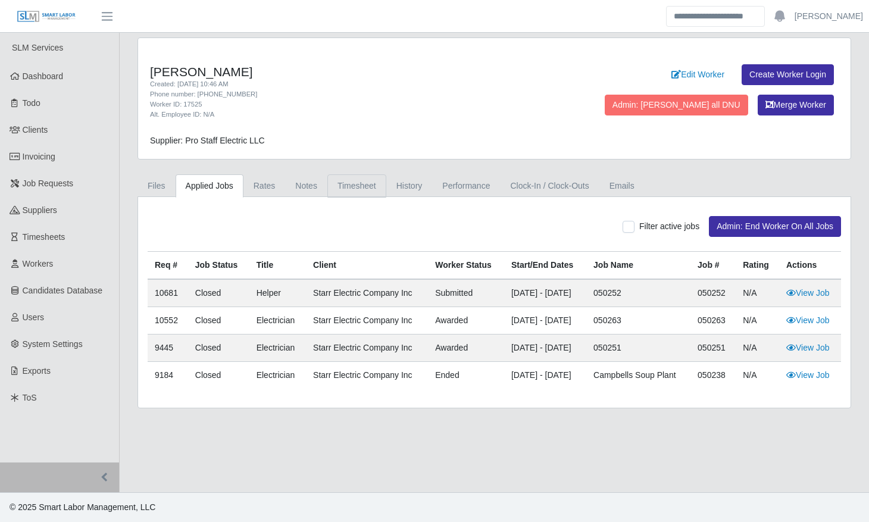
click at [342, 184] on link "Timesheet" at bounding box center [356, 185] width 59 height 23
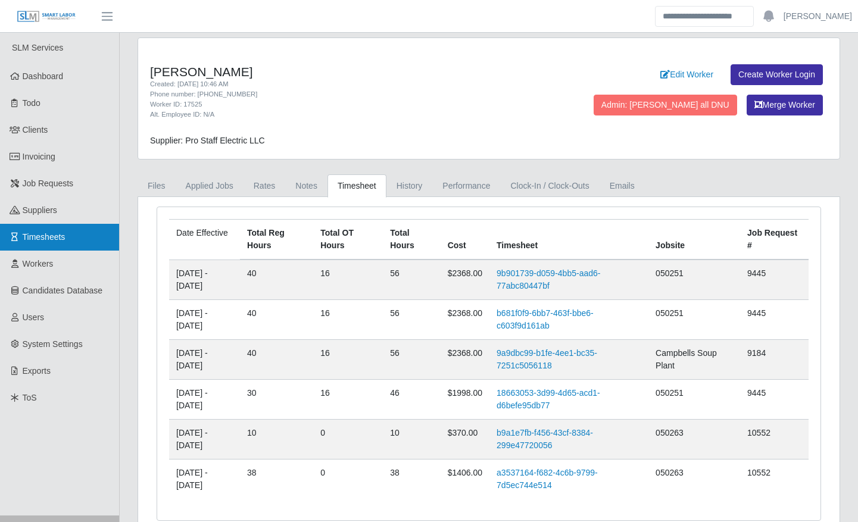
click at [20, 226] on link "Timesheets" at bounding box center [59, 237] width 119 height 27
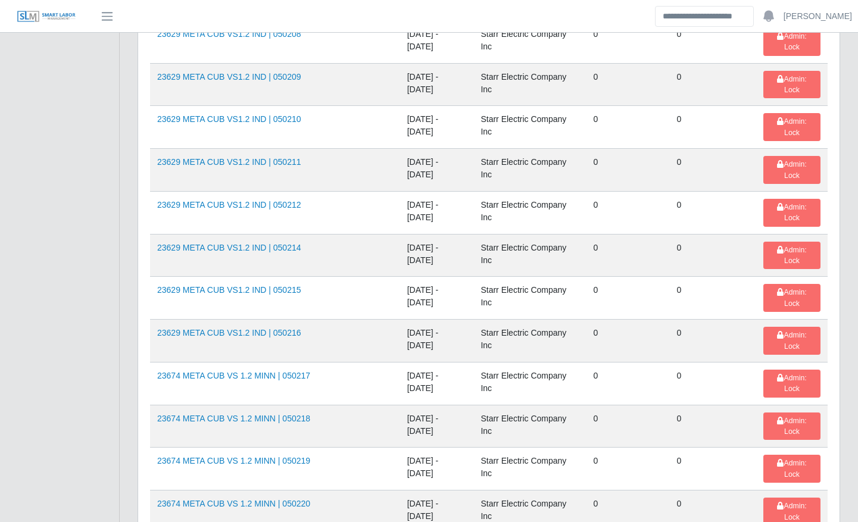
scroll to position [1304, 0]
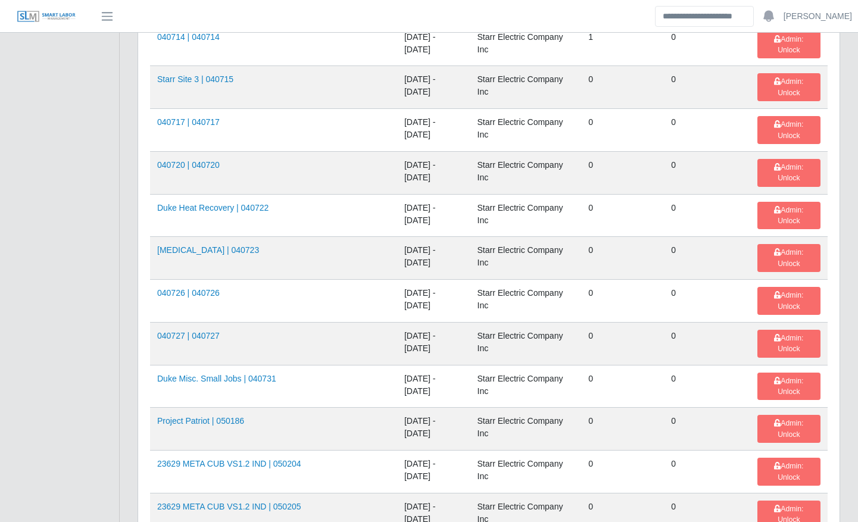
scroll to position [1798, 0]
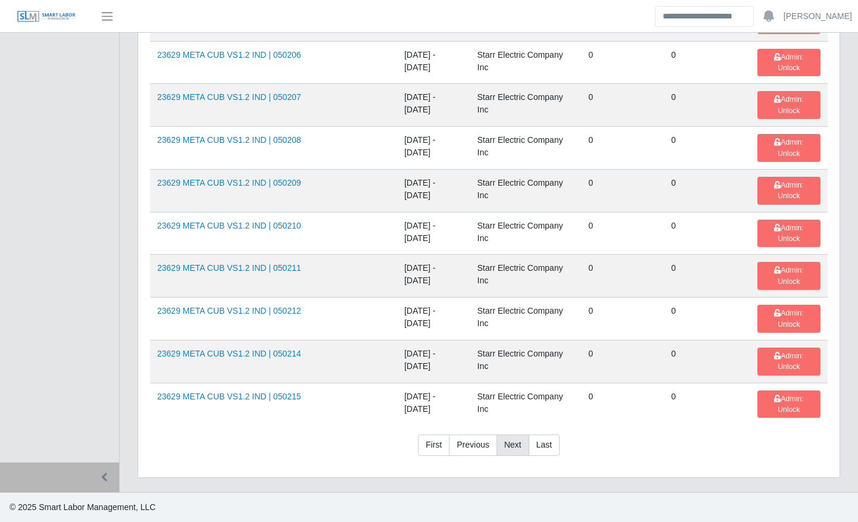
click at [510, 451] on link "Next" at bounding box center [512, 445] width 33 height 21
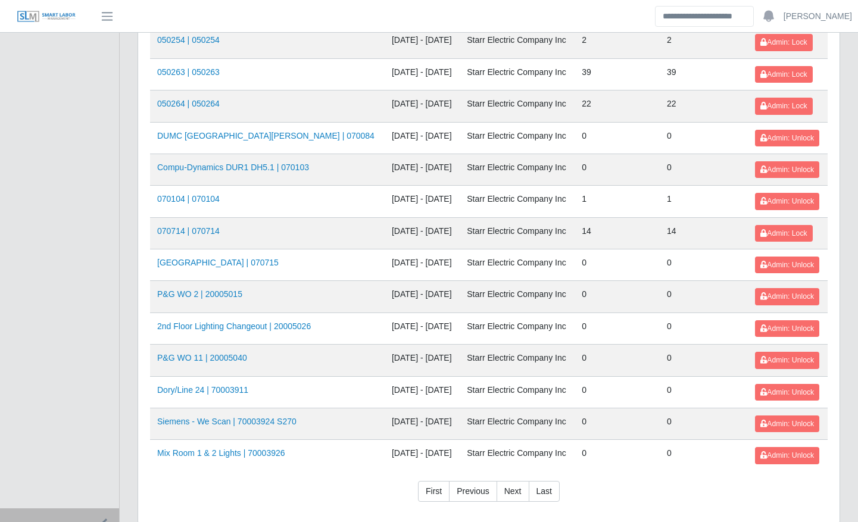
scroll to position [1068, 0]
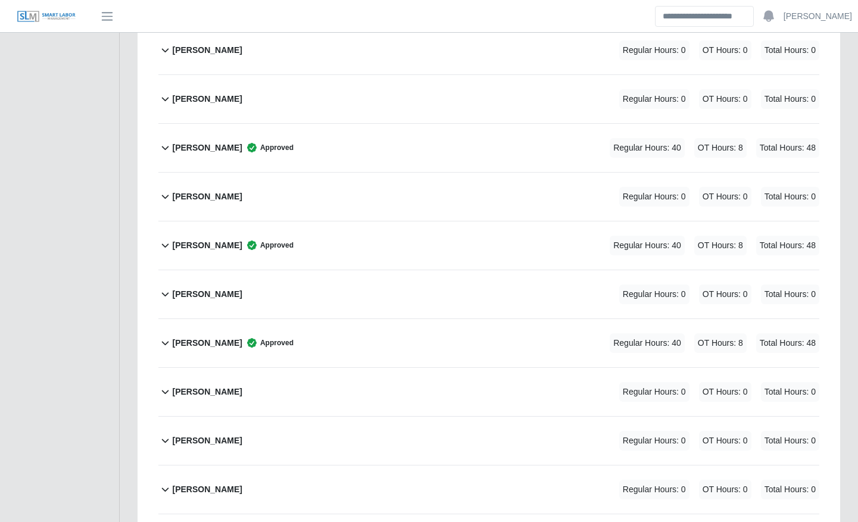
scroll to position [1426, 0]
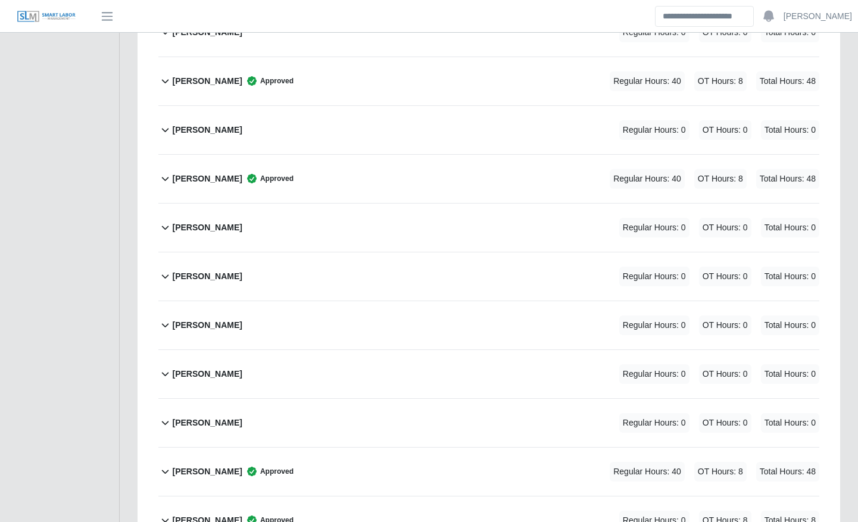
click at [339, 330] on div "[PERSON_NAME] Regular Hours: 0 OT Hours: 0 Total Hours: 0" at bounding box center [495, 325] width 647 height 48
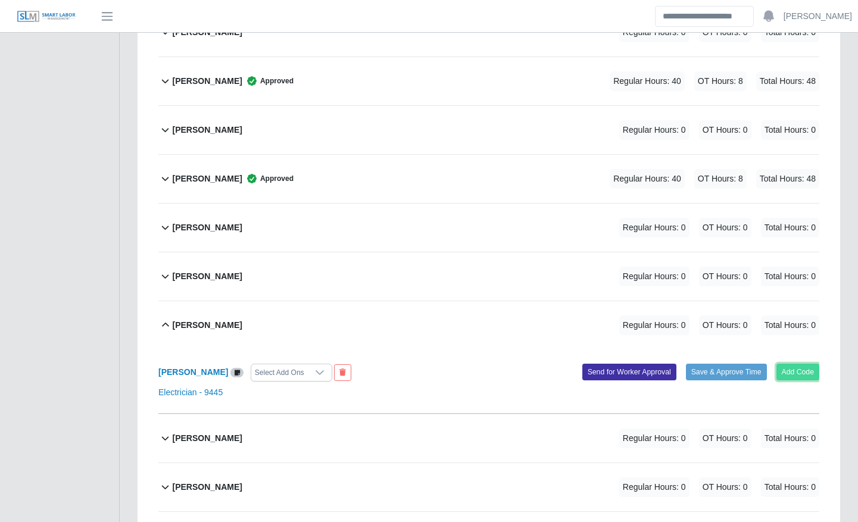
click at [795, 367] on button "Add Code" at bounding box center [797, 372] width 43 height 17
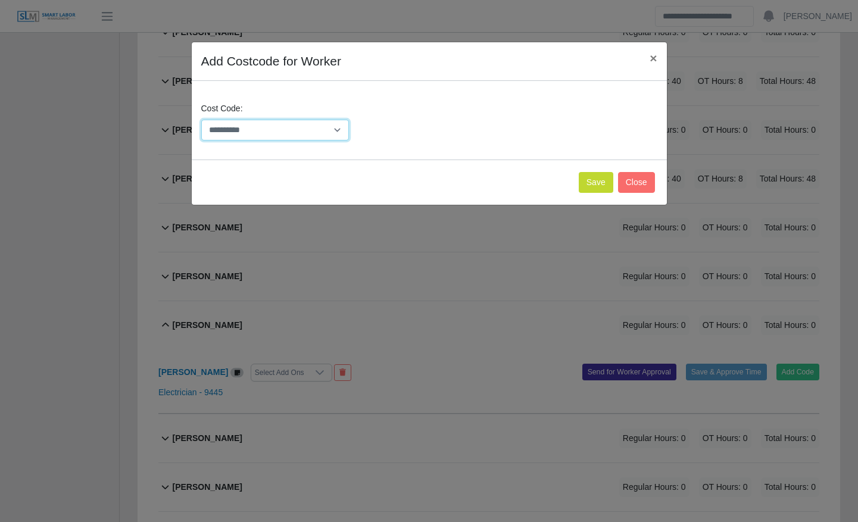
click at [305, 133] on select "**********" at bounding box center [275, 130] width 148 height 21
select select "**********"
click at [201, 120] on select "**********" at bounding box center [275, 130] width 148 height 21
click at [595, 178] on button "Save" at bounding box center [596, 182] width 35 height 21
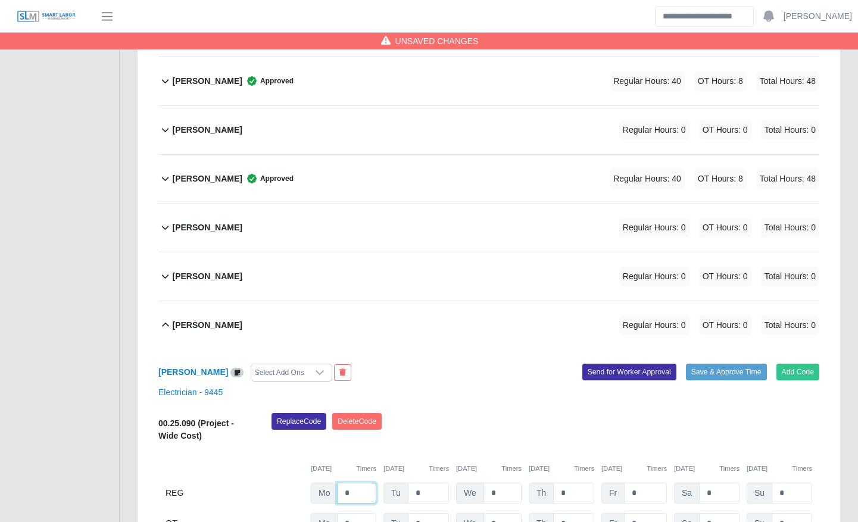
click at [366, 484] on input "*" at bounding box center [356, 493] width 39 height 21
type input "**"
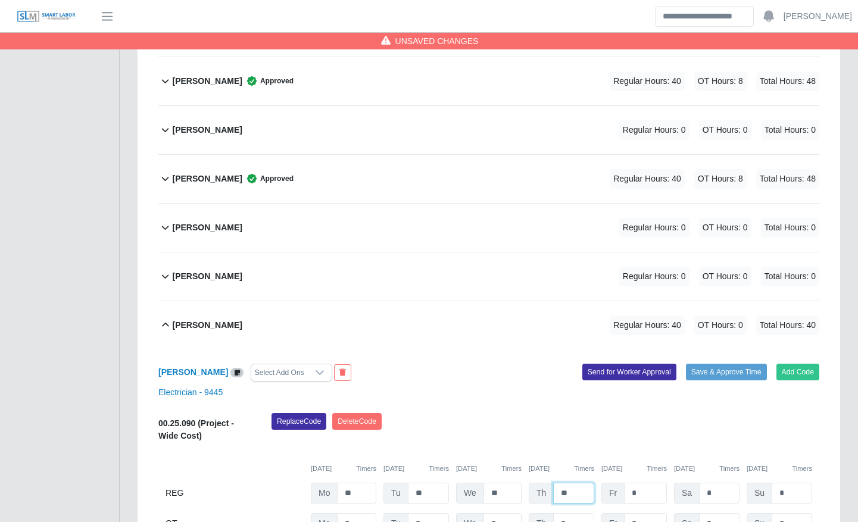
scroll to position [1572, 0]
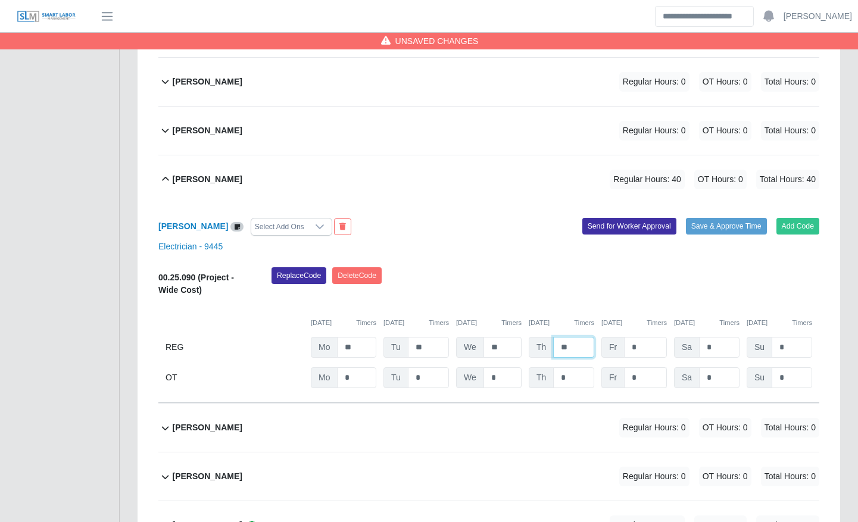
type input "**"
click at [0, 0] on input "*" at bounding box center [0, 0] width 0 height 0
type input "*"
click at [653, 232] on button "Send for Worker Approval" at bounding box center [629, 226] width 94 height 17
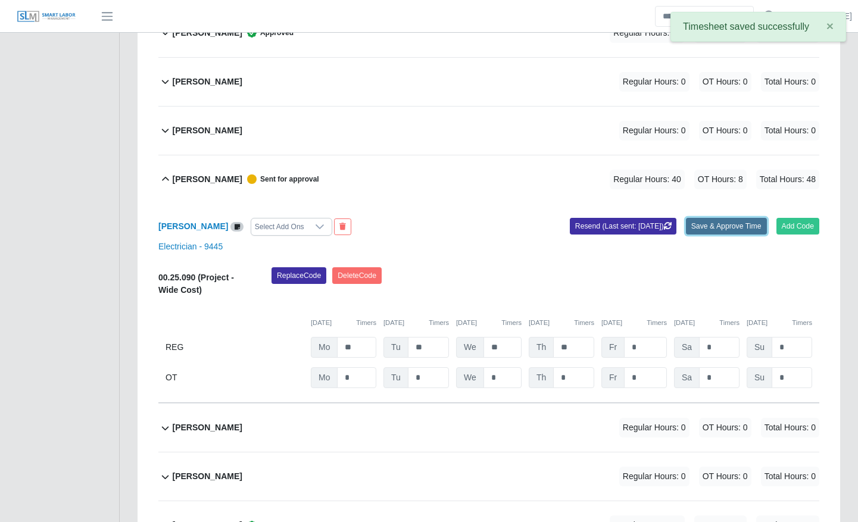
click at [720, 228] on button "Save & Approve Time" at bounding box center [726, 226] width 81 height 17
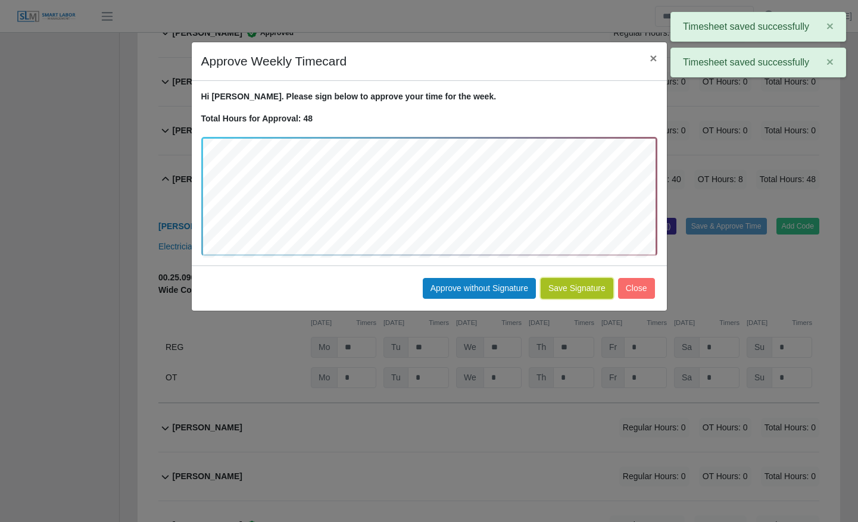
click at [565, 293] on button "Save Signature" at bounding box center [576, 288] width 73 height 21
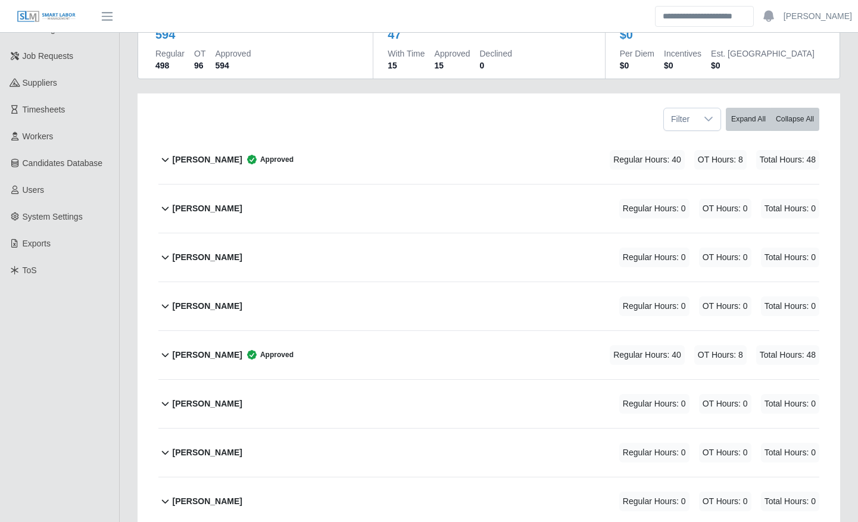
scroll to position [0, 0]
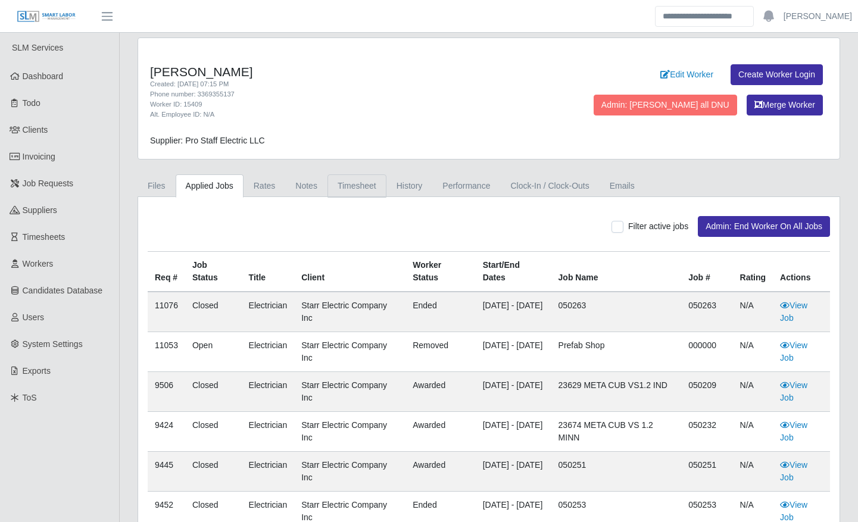
click at [338, 182] on link "Timesheet" at bounding box center [356, 185] width 59 height 23
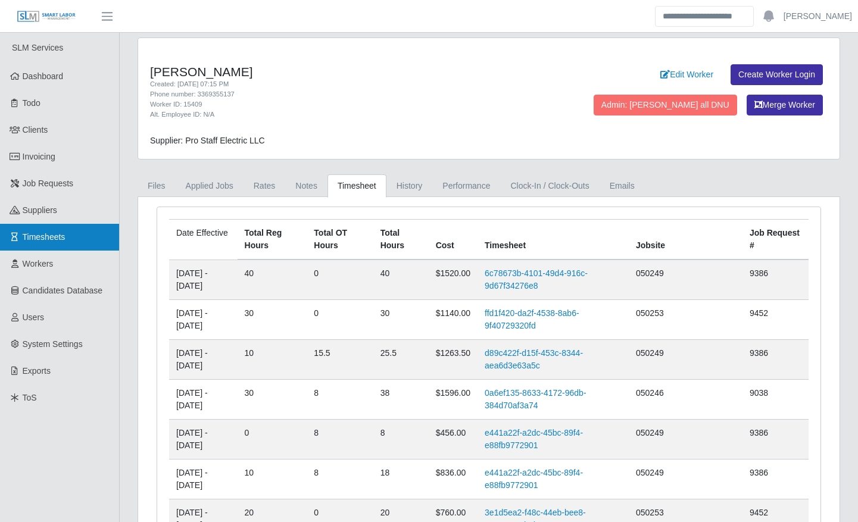
click at [70, 224] on link "Timesheets" at bounding box center [59, 237] width 119 height 27
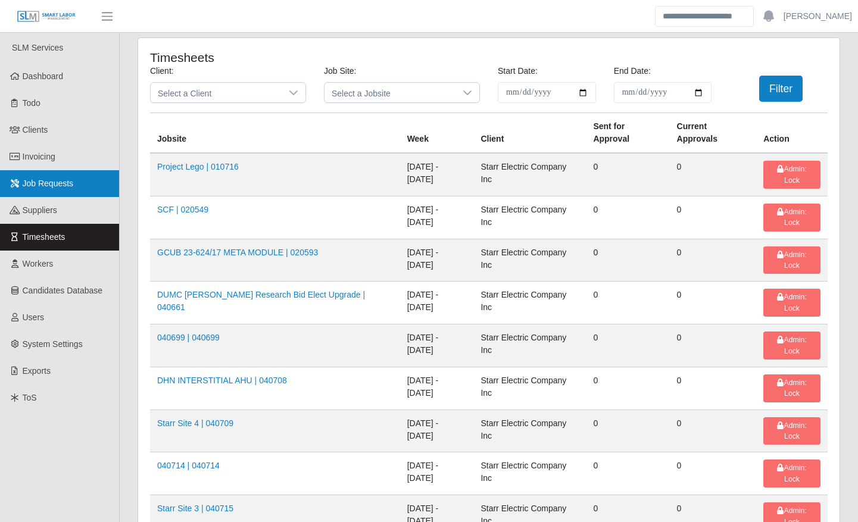
click at [82, 194] on link "Job Requests" at bounding box center [59, 183] width 119 height 27
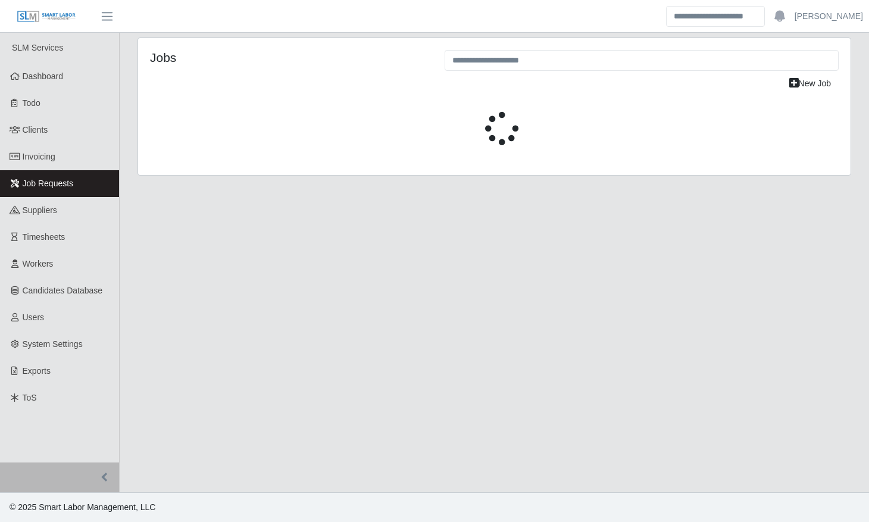
select select "****"
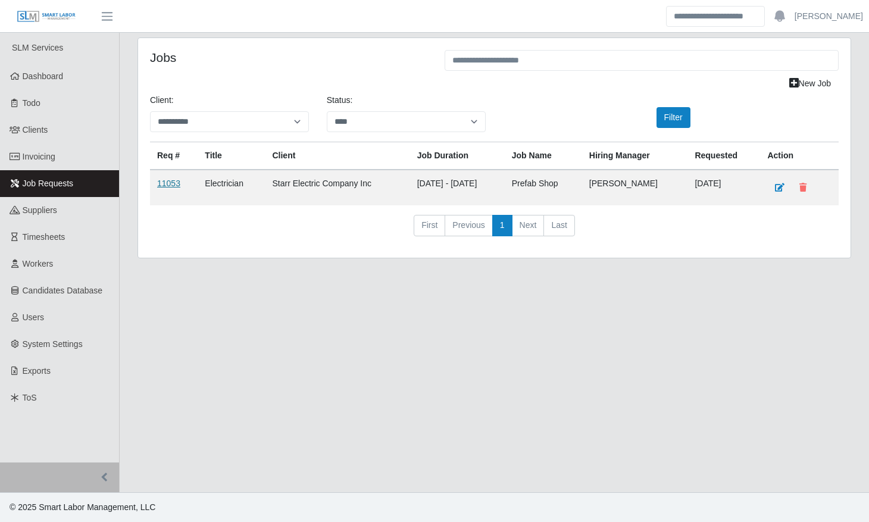
click at [171, 180] on link "11053" at bounding box center [168, 184] width 23 height 10
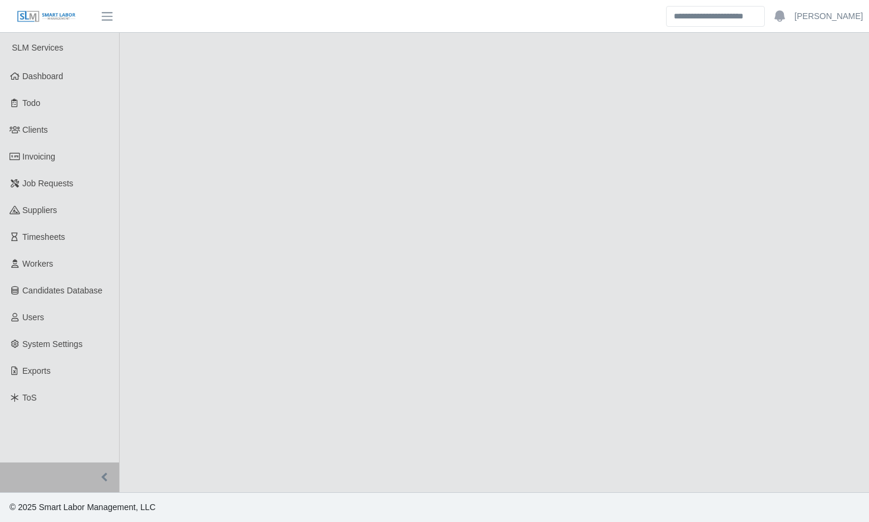
select select "****"
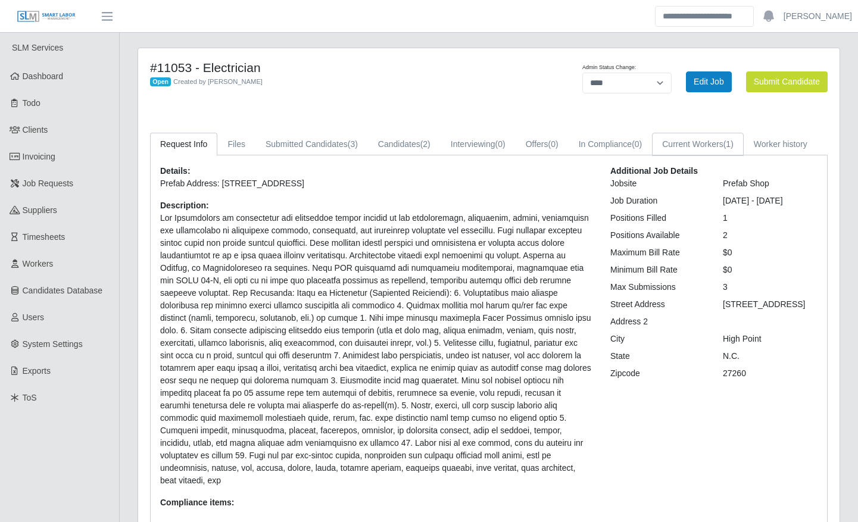
click at [696, 143] on link "Current Workers (1)" at bounding box center [698, 144] width 92 height 23
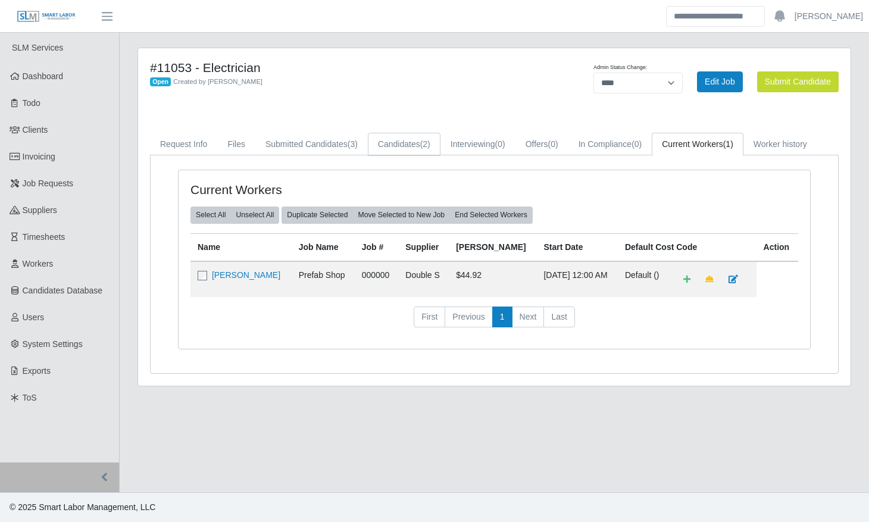
click at [401, 145] on link "Candidates (2)" at bounding box center [404, 144] width 73 height 23
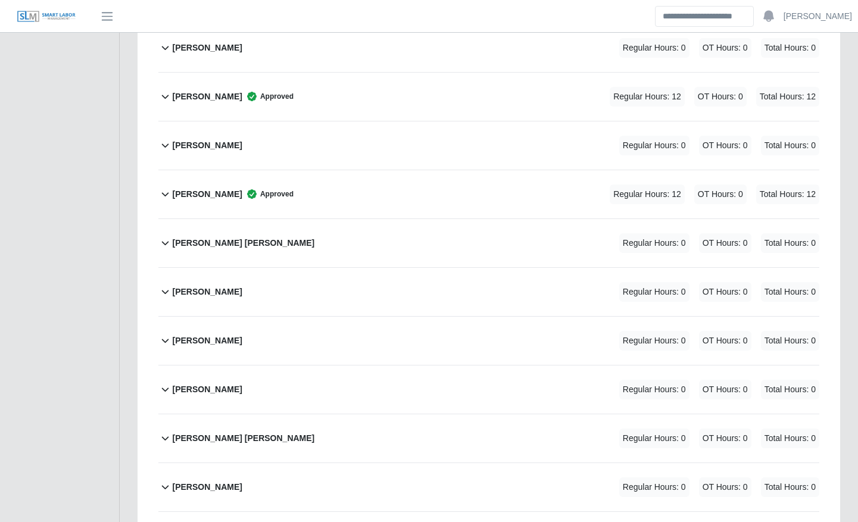
scroll to position [1162, 0]
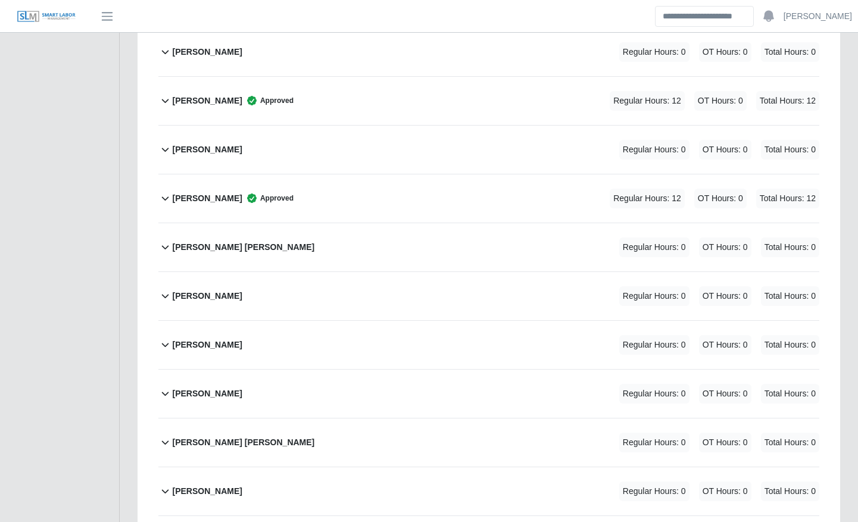
click at [305, 404] on div "Omar Gonzales Regular Hours: 0 OT Hours: 0 Total Hours: 0" at bounding box center [495, 394] width 647 height 48
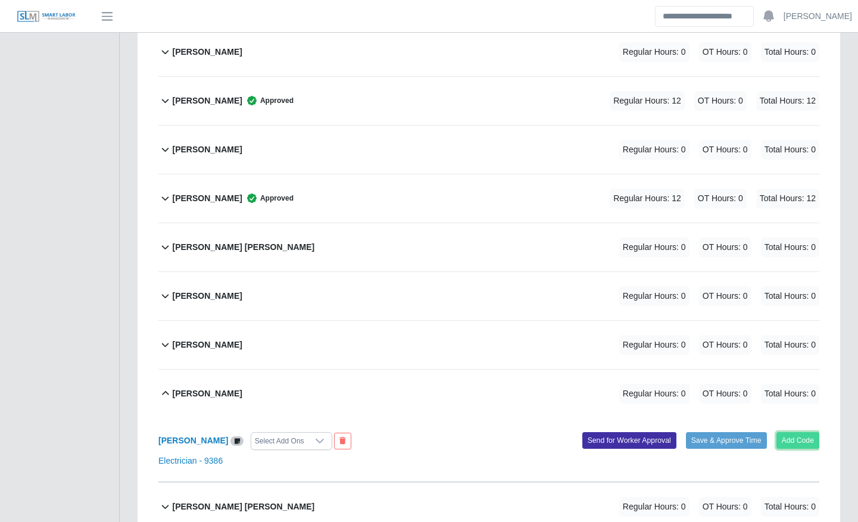
click at [793, 448] on button "Add Code" at bounding box center [797, 440] width 43 height 17
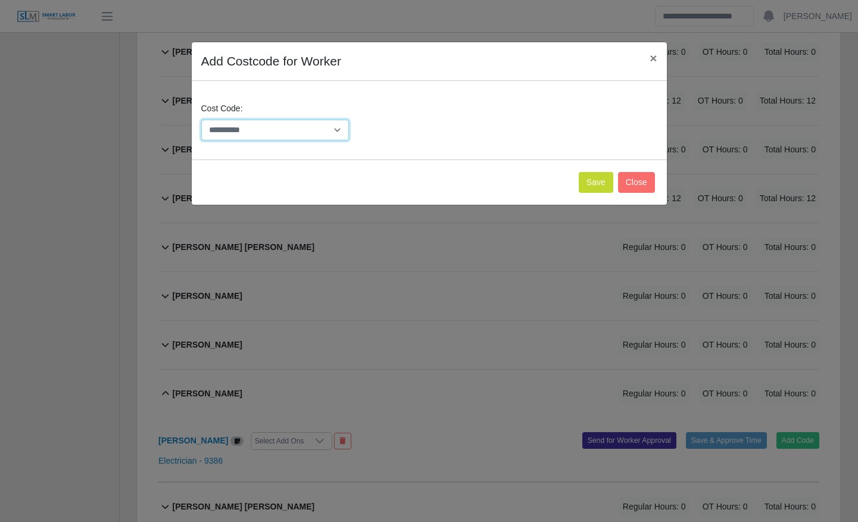
click at [318, 124] on select "**********" at bounding box center [275, 130] width 148 height 21
select select "**********"
click at [201, 120] on select "**********" at bounding box center [275, 130] width 148 height 21
click at [592, 183] on button "Save" at bounding box center [596, 182] width 35 height 21
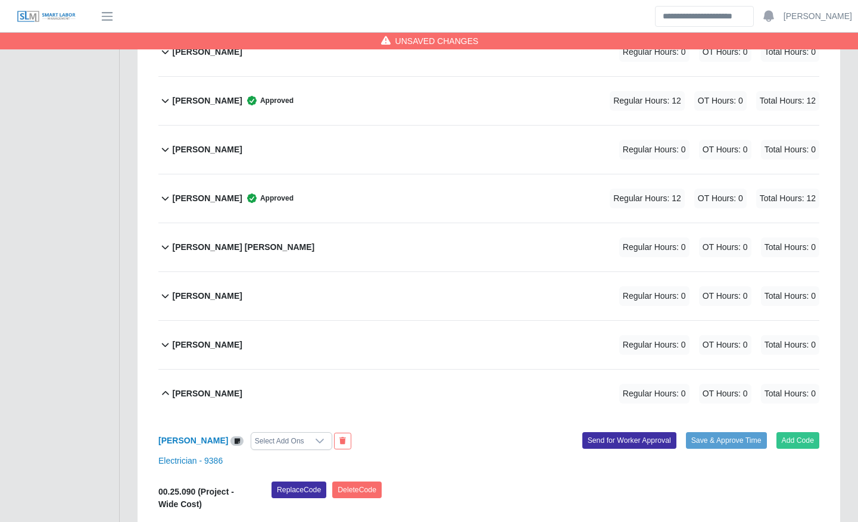
scroll to position [1304, 0]
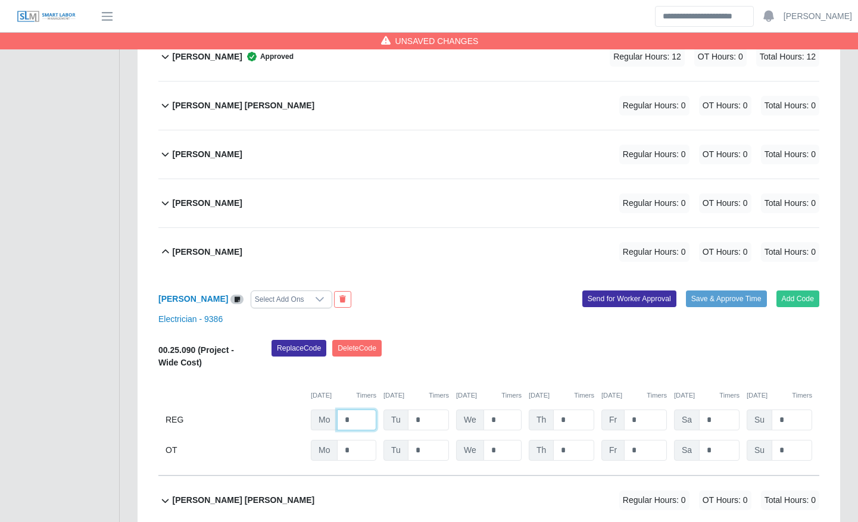
click at [355, 424] on input "*" at bounding box center [356, 420] width 39 height 21
type input "**"
click at [618, 295] on button "Send for Worker Approval" at bounding box center [629, 298] width 94 height 17
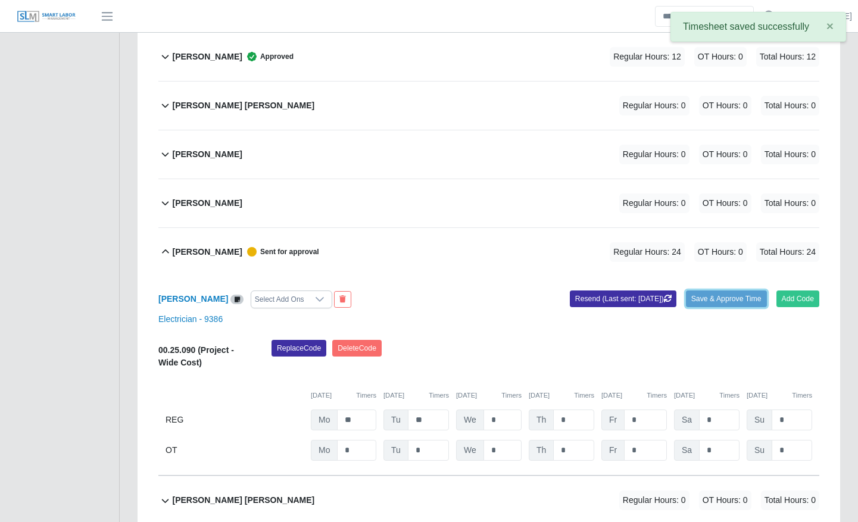
click at [724, 299] on button "Save & Approve Time" at bounding box center [726, 298] width 81 height 17
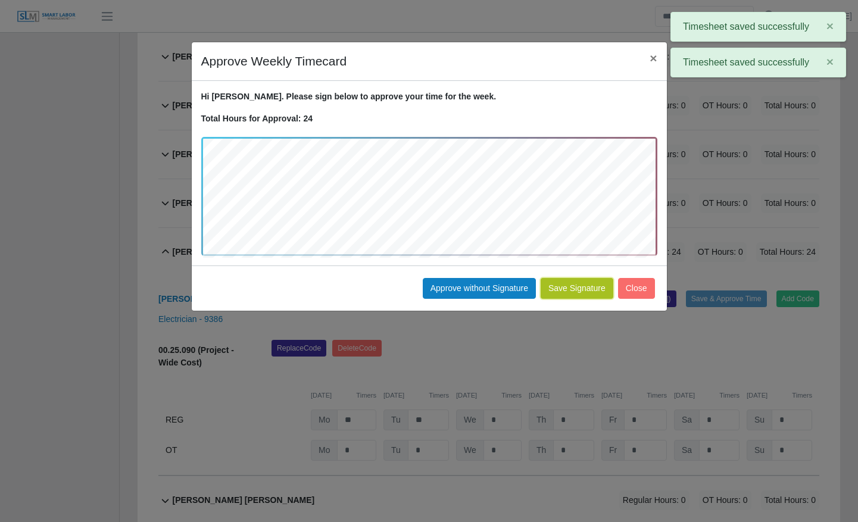
click at [587, 289] on button "Save Signature" at bounding box center [576, 288] width 73 height 21
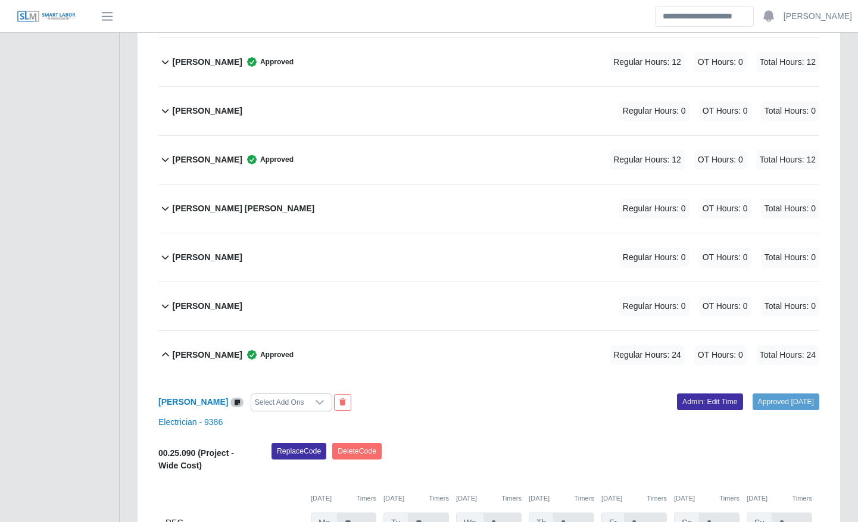
scroll to position [1203, 0]
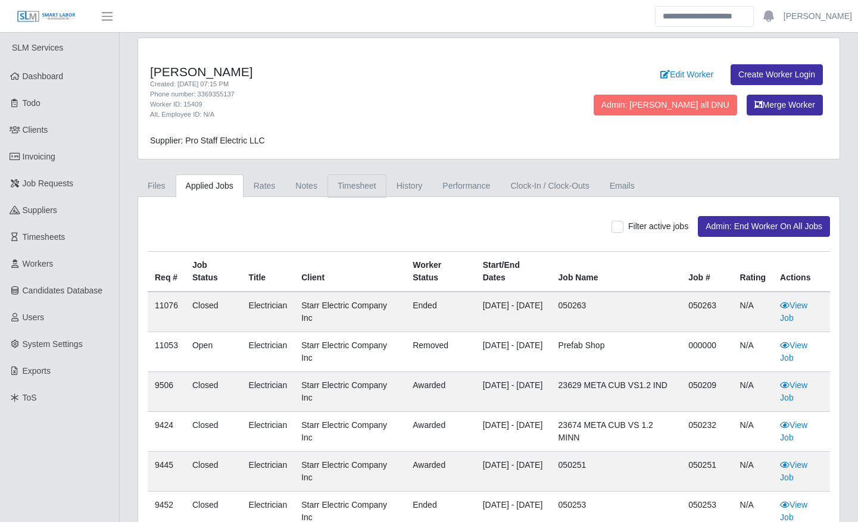
click at [338, 186] on link "Timesheet" at bounding box center [356, 185] width 59 height 23
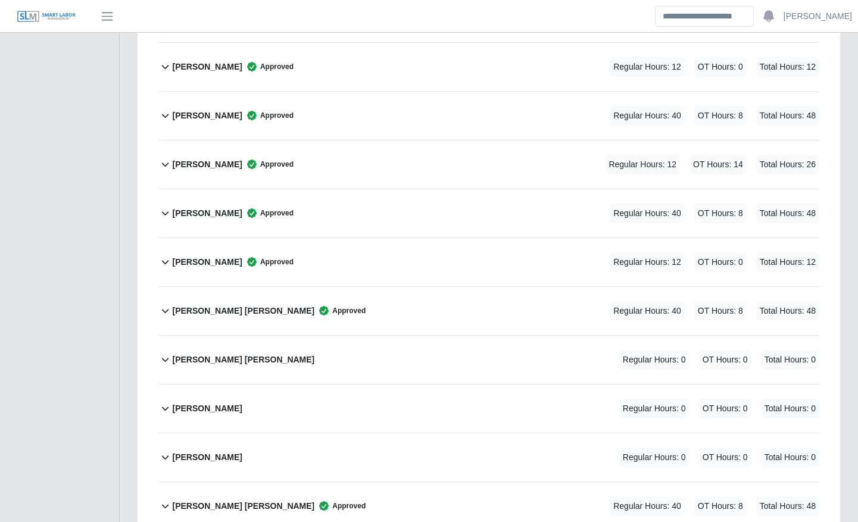
scroll to position [1755, 0]
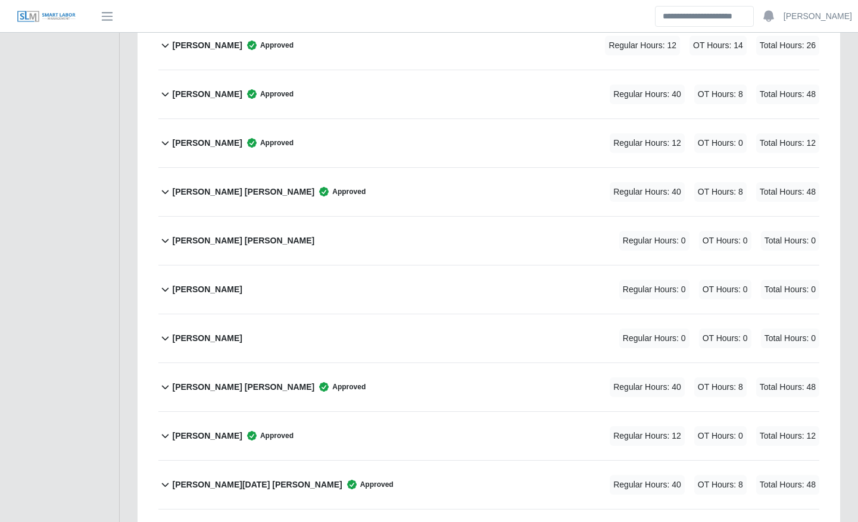
click at [387, 282] on div "Neftali Gonzales Regular Hours: 0 OT Hours: 0 Total Hours: 0" at bounding box center [495, 289] width 647 height 48
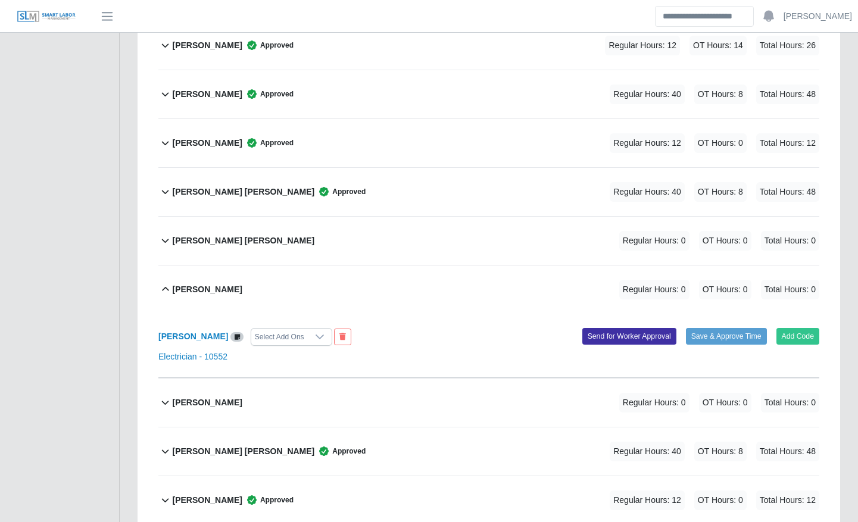
click at [802, 324] on div "Neftali Gonzales Select Add Ons Add Code Save & Approve Time Send for Worker Ap…" at bounding box center [488, 346] width 661 height 64
click at [802, 331] on button "Add Code" at bounding box center [797, 336] width 43 height 17
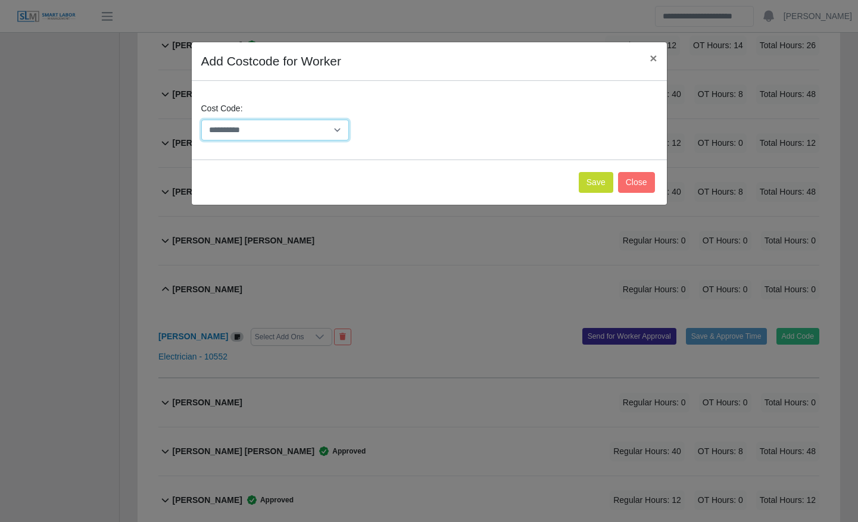
click at [327, 133] on select "**********" at bounding box center [275, 130] width 148 height 21
select select "**********"
click at [201, 120] on select "**********" at bounding box center [275, 130] width 148 height 21
click at [593, 187] on button "Save" at bounding box center [596, 182] width 35 height 21
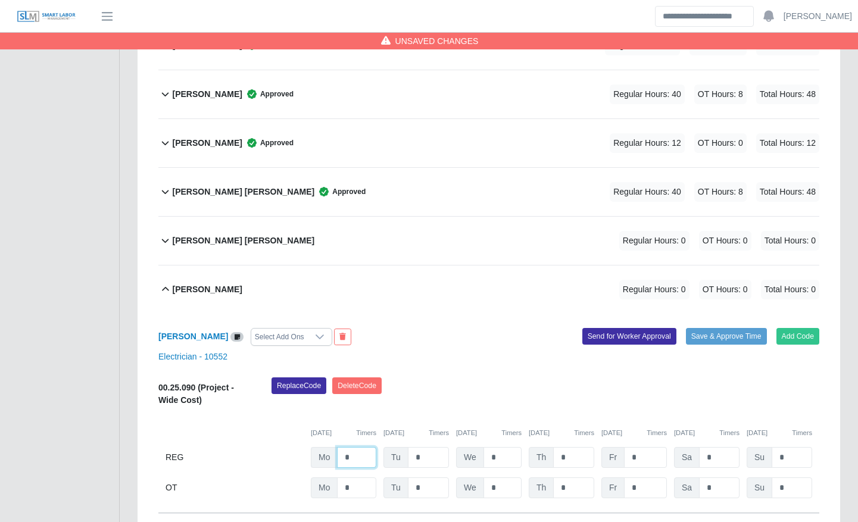
click at [357, 460] on input "*" at bounding box center [356, 457] width 39 height 21
type input "*"
click at [670, 342] on button "Send for Worker Approval" at bounding box center [629, 336] width 94 height 17
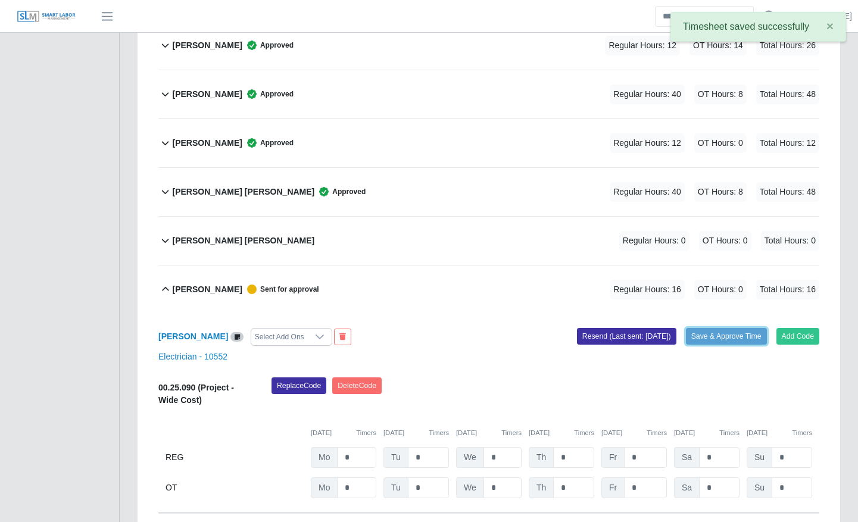
click at [710, 343] on button "Save & Approve Time" at bounding box center [726, 336] width 81 height 17
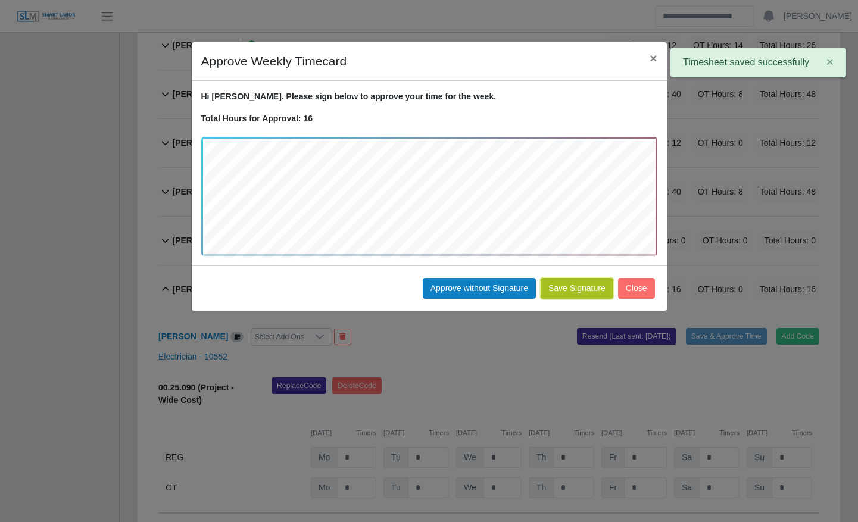
click at [588, 286] on button "Save Signature" at bounding box center [576, 288] width 73 height 21
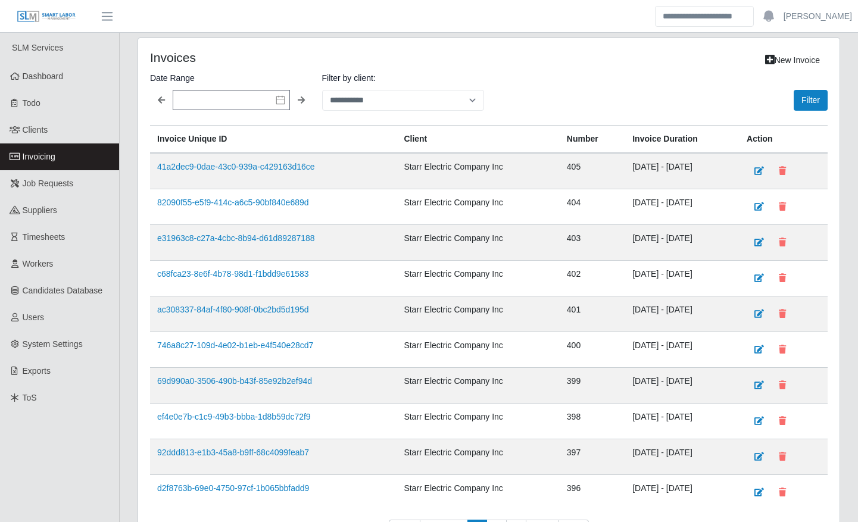
click at [245, 160] on td "41a2dec9-0dae-43c0-939a-c429163d16ce" at bounding box center [273, 171] width 246 height 36
click at [247, 163] on link "41a2dec9-0dae-43c0-939a-c429163d16ce" at bounding box center [236, 167] width 158 height 10
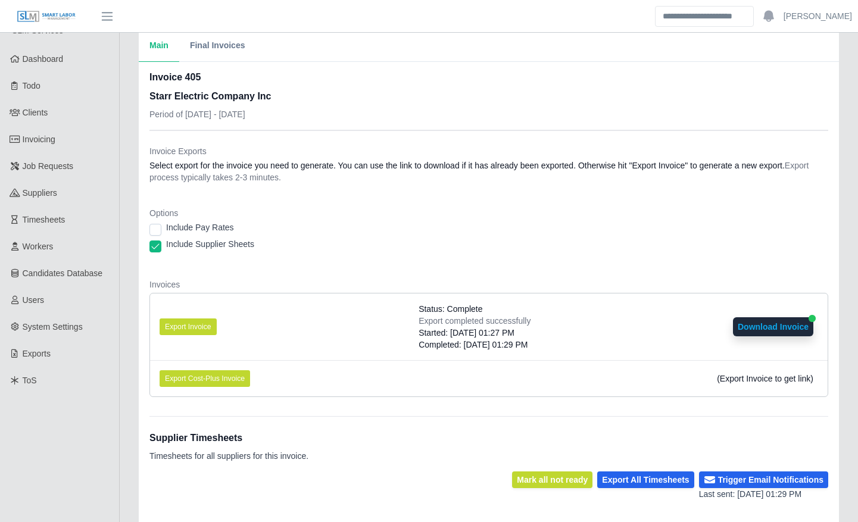
scroll to position [18, 0]
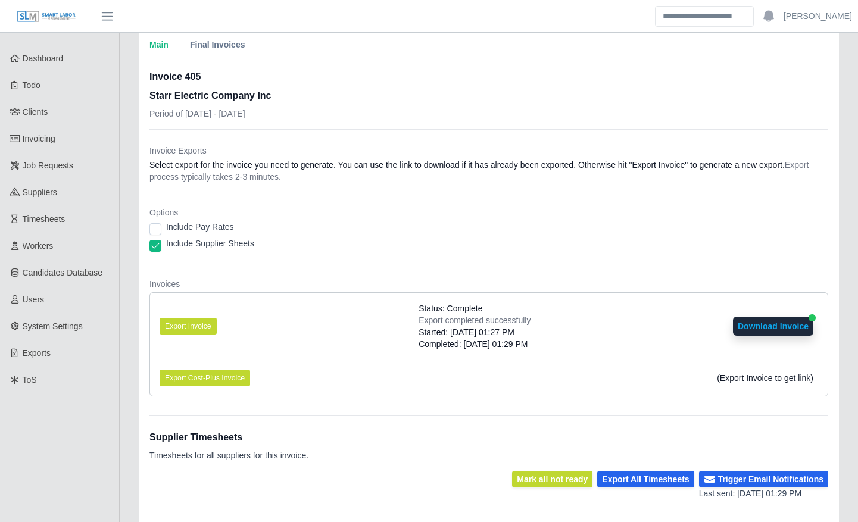
click at [157, 223] on div "Options Include Pay Rates Include Supplier Sheets" at bounding box center [488, 233] width 679 height 52
click at [157, 223] on div "Include Pay Rates" at bounding box center [488, 229] width 679 height 17
click at [312, 201] on dl "Invoice Exports Select export for the invoice you need to generate. You can use…" at bounding box center [488, 275] width 679 height 261
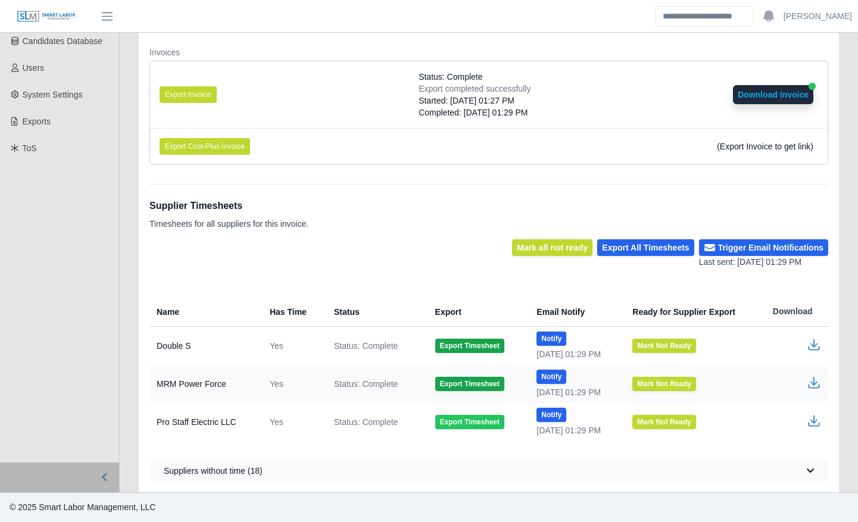
click at [462, 418] on button "Export Timesheet" at bounding box center [469, 422] width 69 height 14
click at [814, 419] on icon "button" at bounding box center [813, 419] width 7 height 8
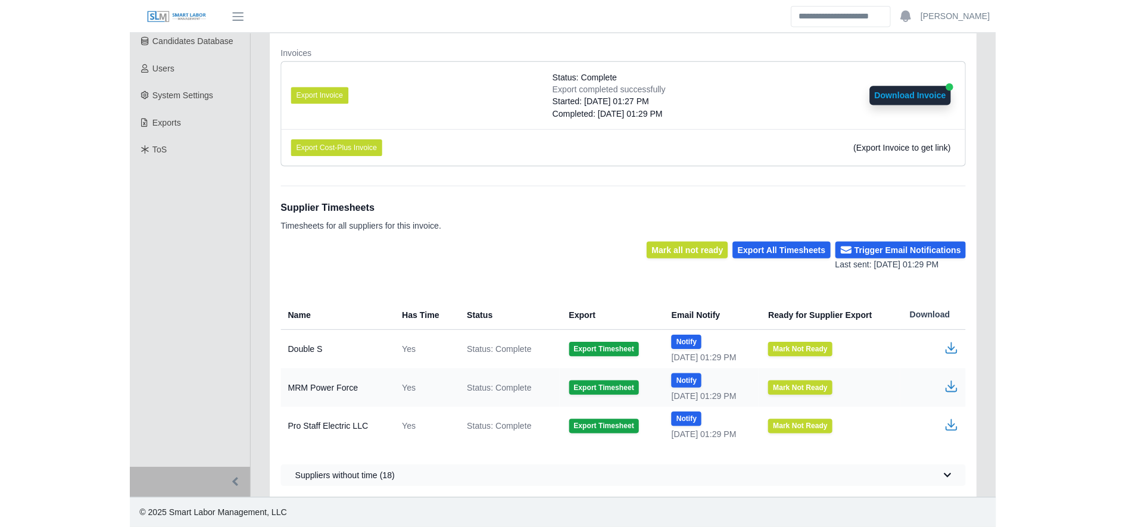
scroll to position [233, 0]
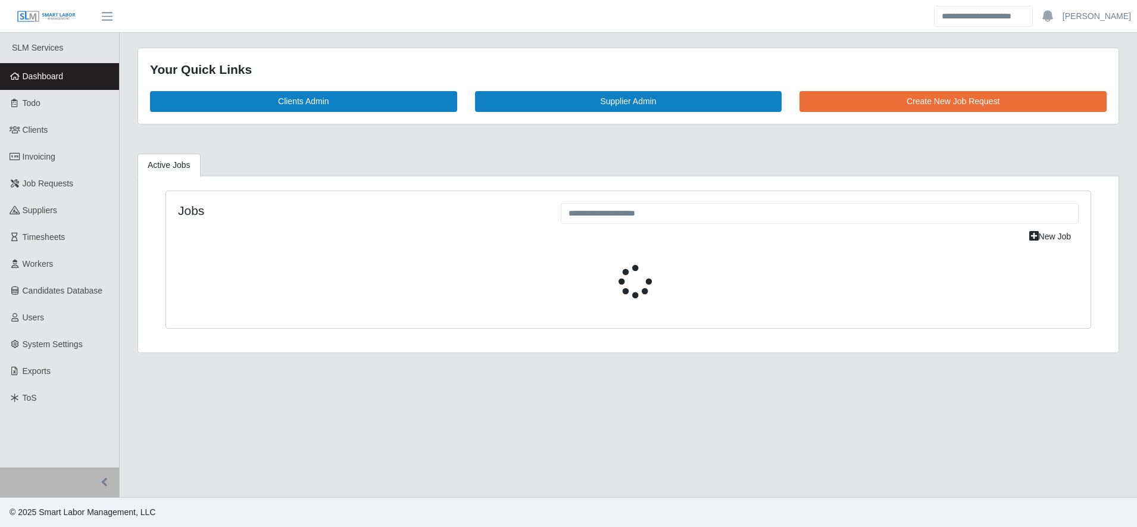
select select "****"
